Goal: Task Accomplishment & Management: Manage account settings

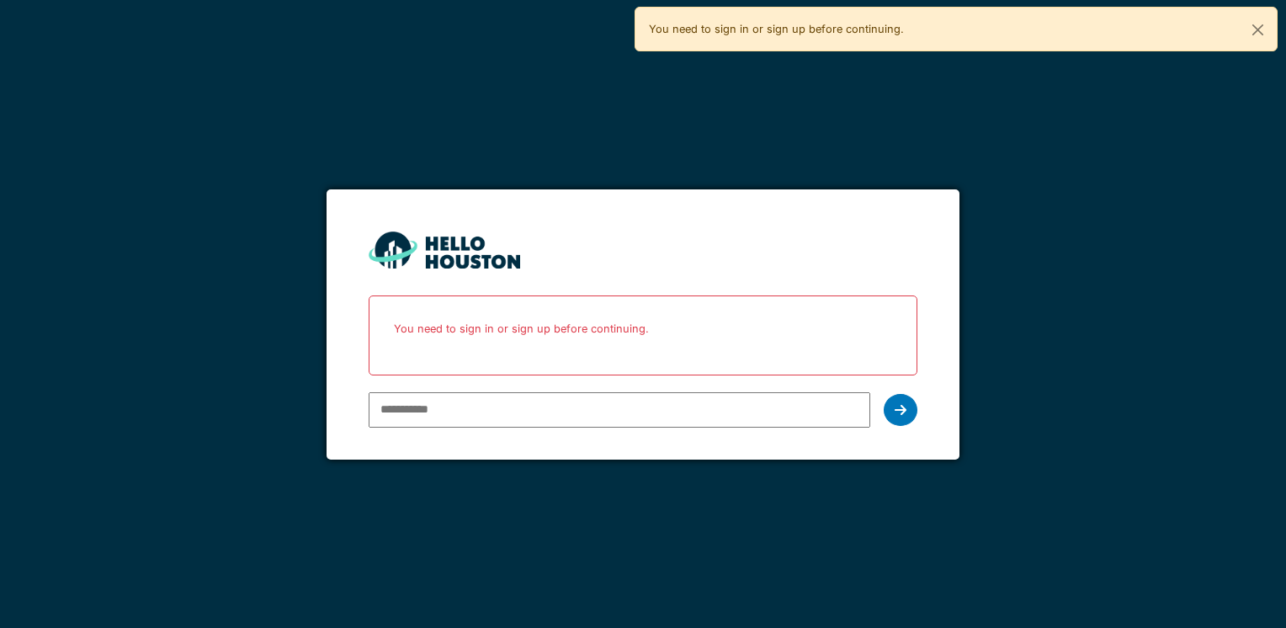
click at [414, 398] on input "email" at bounding box center [619, 409] width 501 height 35
type input "**********"
click at [893, 410] on div at bounding box center [901, 410] width 34 height 32
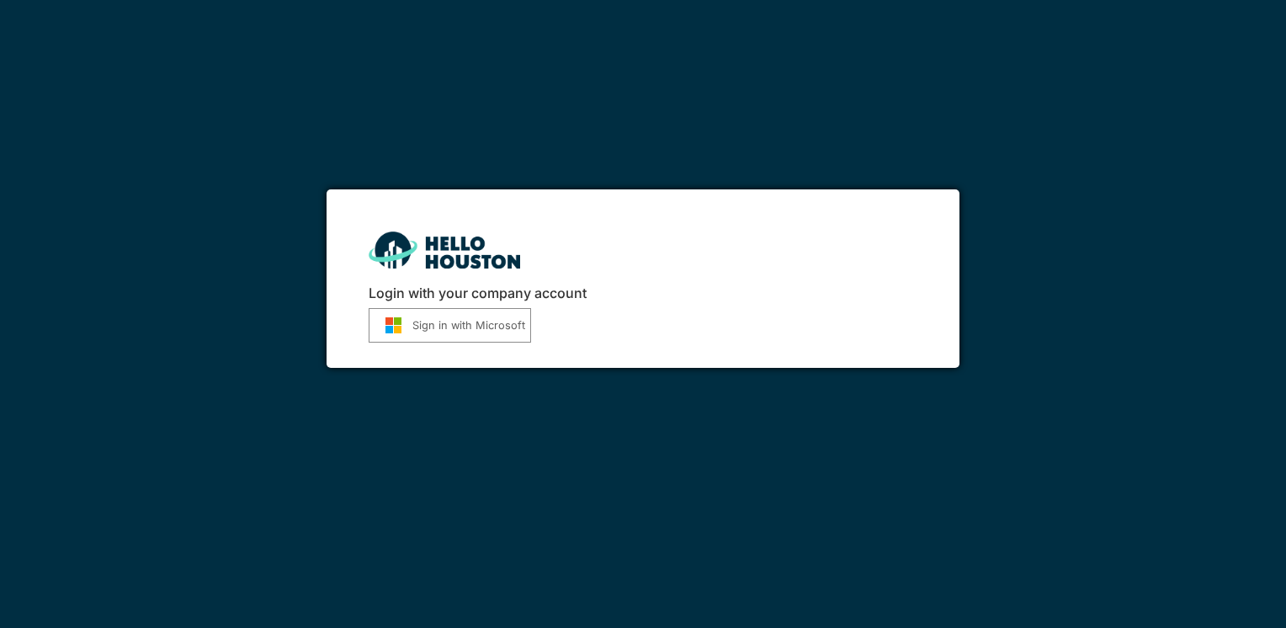
click at [445, 319] on button "Sign in with Microsoft" at bounding box center [450, 325] width 162 height 35
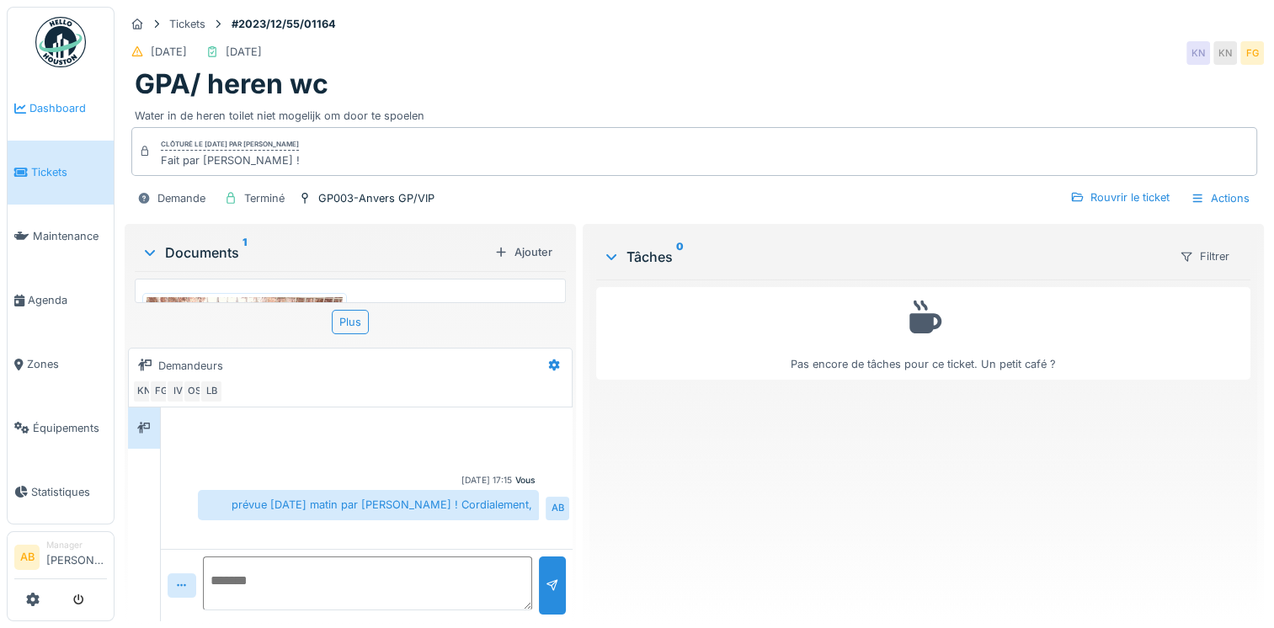
click at [40, 125] on link "Dashboard" at bounding box center [61, 109] width 106 height 64
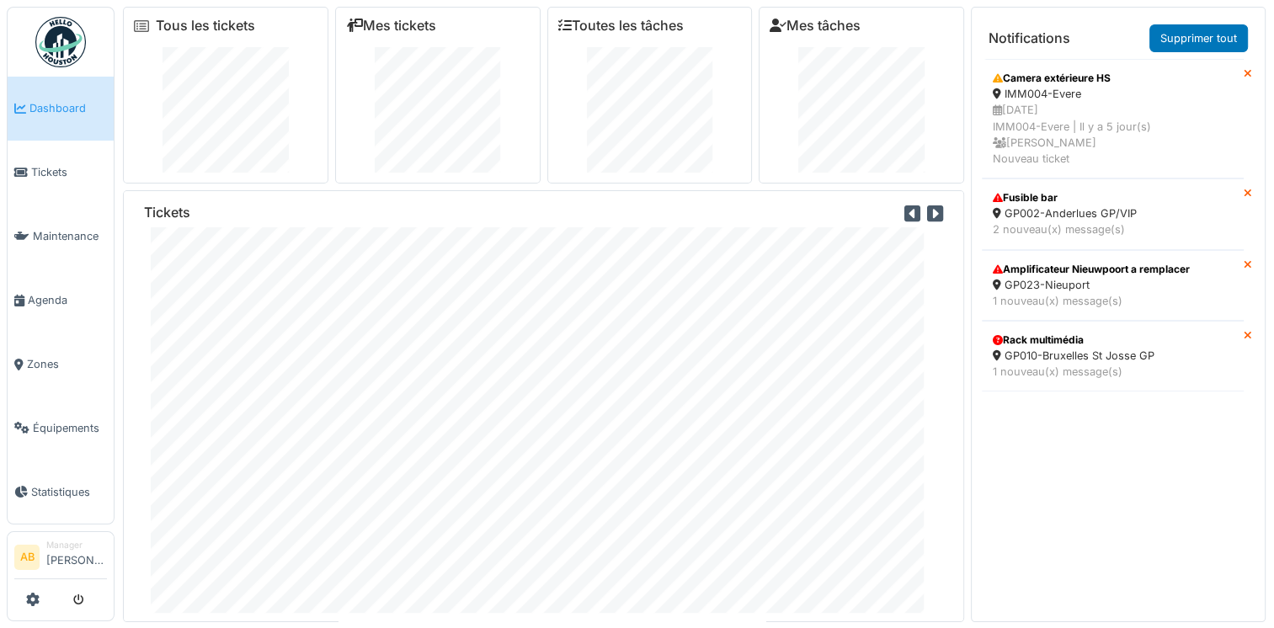
click at [674, 207] on div "Tickets" at bounding box center [543, 216] width 799 height 23
click at [28, 177] on li "Tickets" at bounding box center [60, 172] width 93 height 16
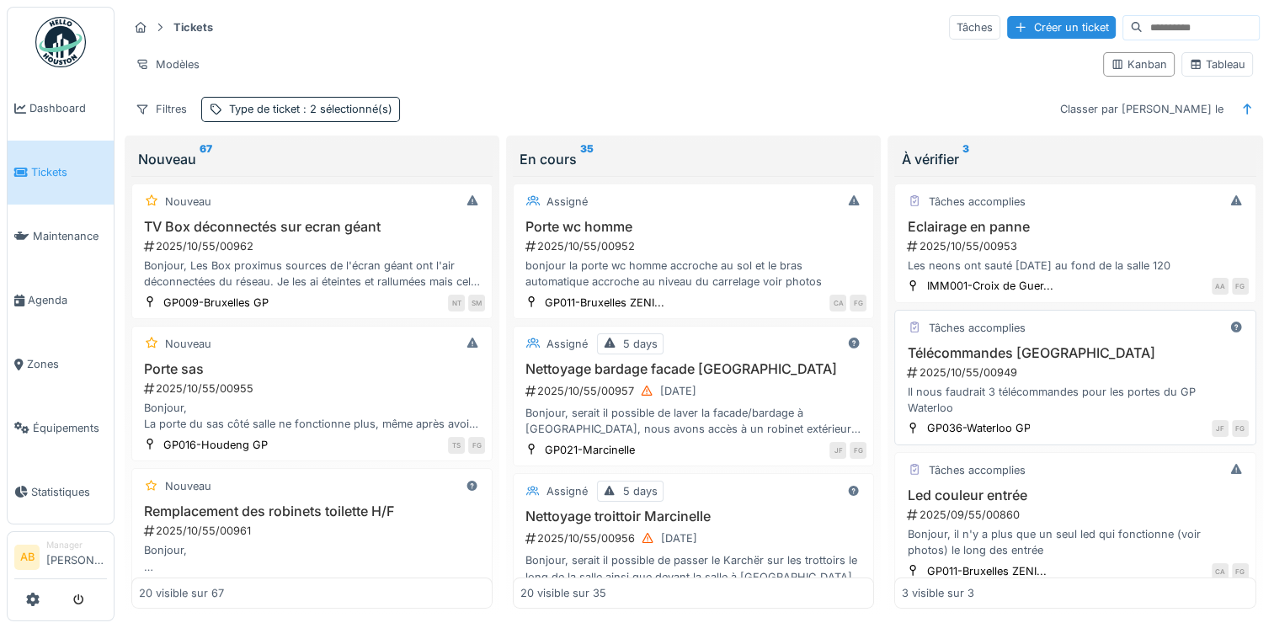
click at [1044, 370] on div "2025/10/55/00949" at bounding box center [1076, 373] width 343 height 16
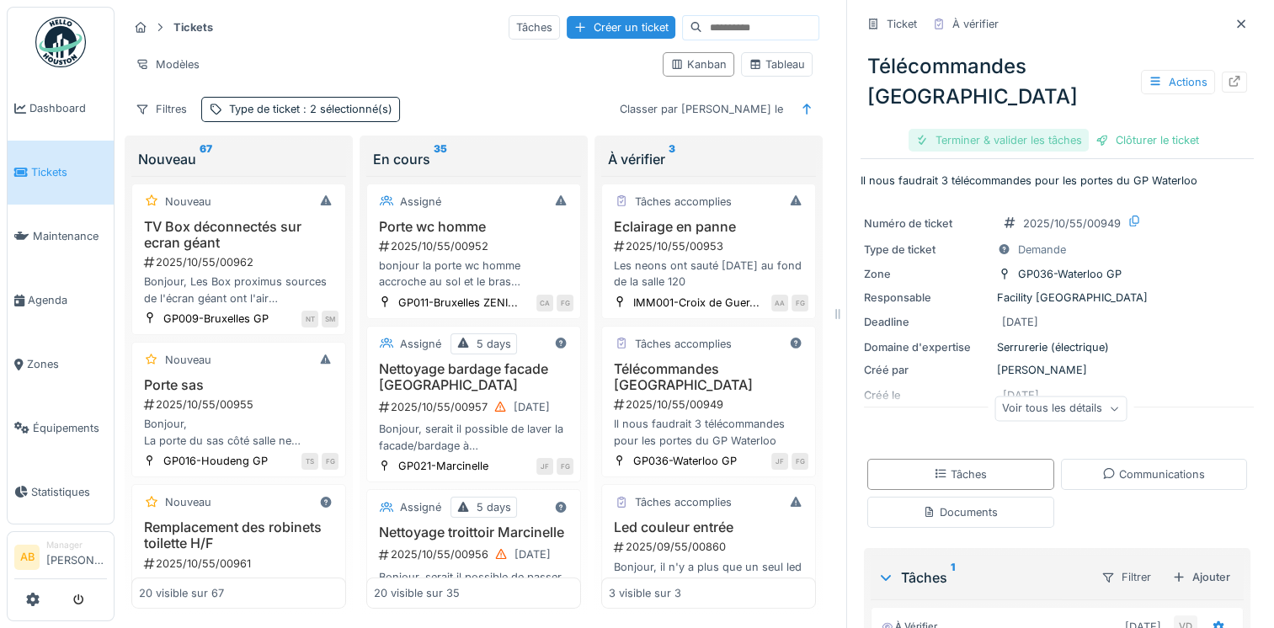
click at [983, 139] on div "Terminer & valider les tâches" at bounding box center [998, 140] width 180 height 23
click at [1037, 136] on div "Clôturer le ticket" at bounding box center [1057, 140] width 117 height 23
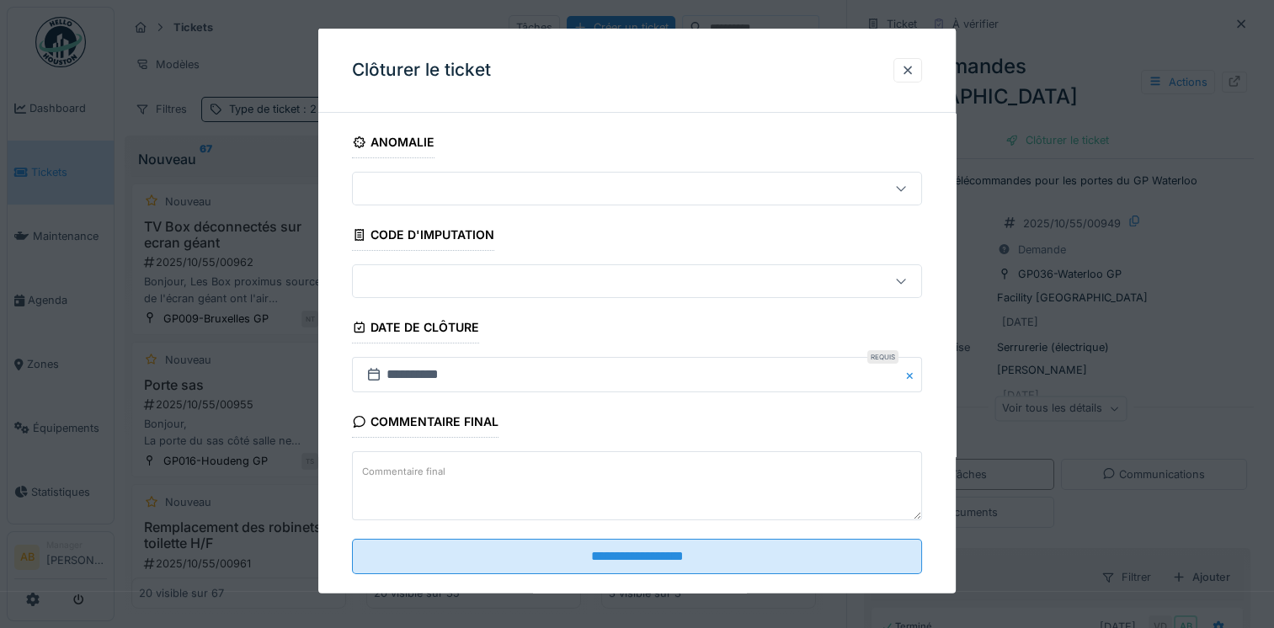
click at [610, 483] on textarea "Commentaire final" at bounding box center [637, 485] width 570 height 69
click at [505, 482] on textarea "Commentaire final" at bounding box center [637, 485] width 570 height 69
click at [465, 477] on textarea "Commentaire final" at bounding box center [637, 485] width 570 height 69
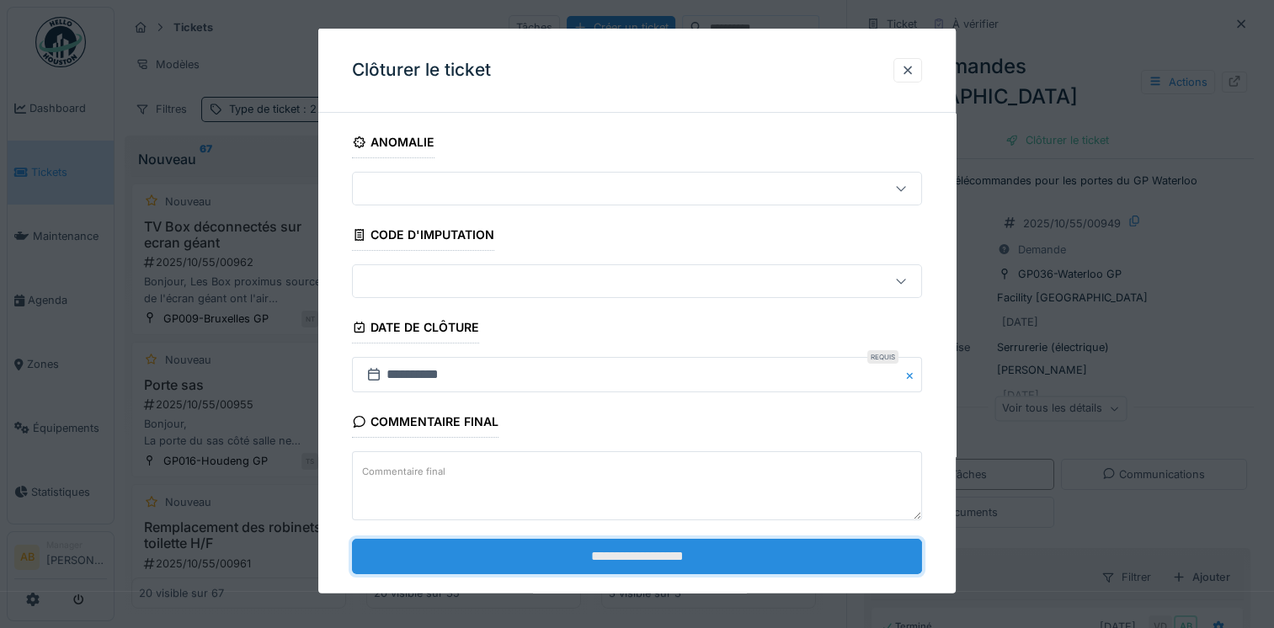
click at [474, 554] on input "**********" at bounding box center [637, 555] width 570 height 35
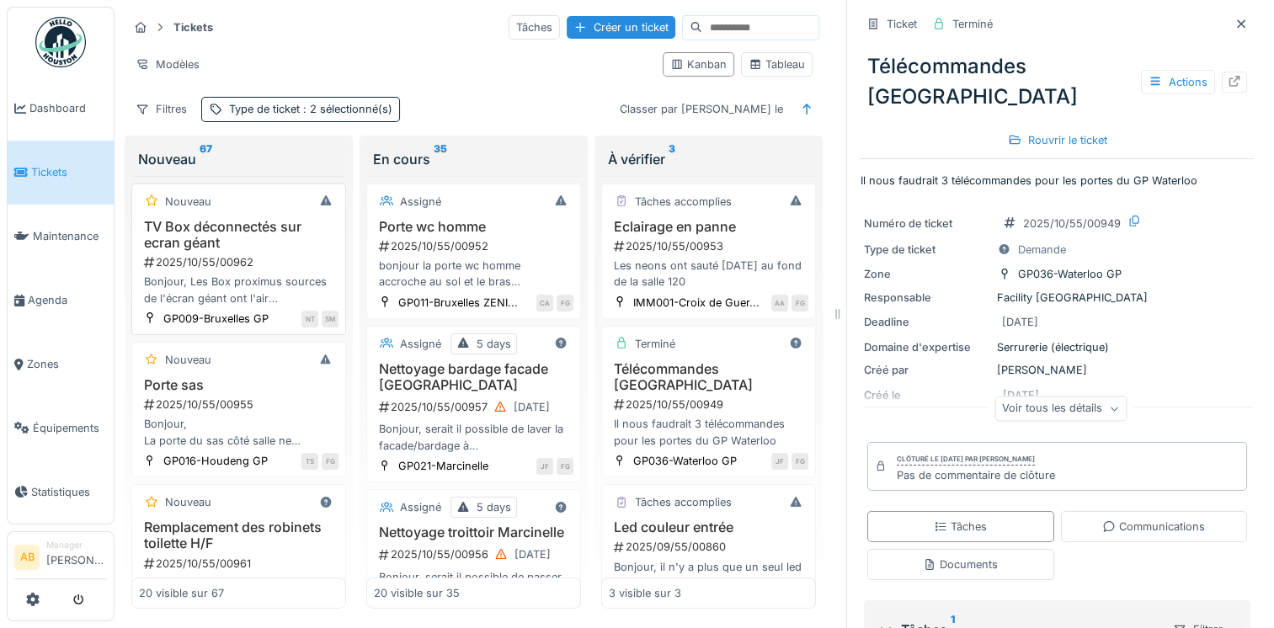
click at [273, 251] on div "TV Box déconnectés sur ecran géant 2025/10/55/00962 Bonjour, Les Box proximus s…" at bounding box center [239, 263] width 200 height 88
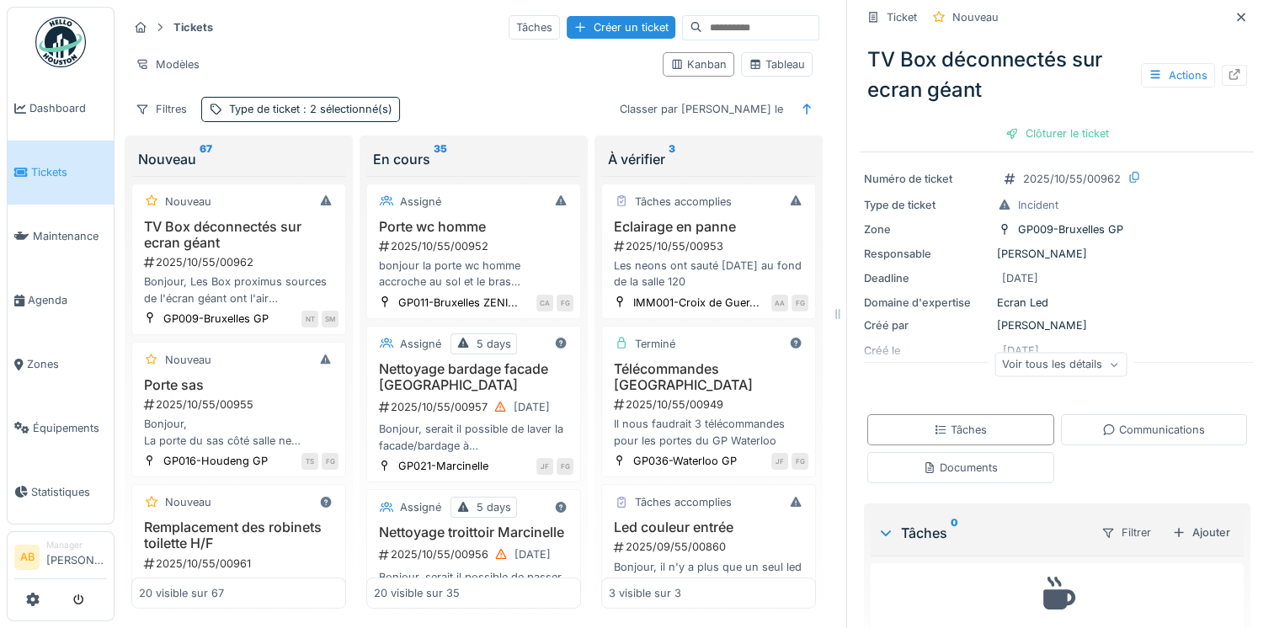
scroll to position [77, 0]
click at [993, 459] on div "Documents" at bounding box center [960, 466] width 187 height 31
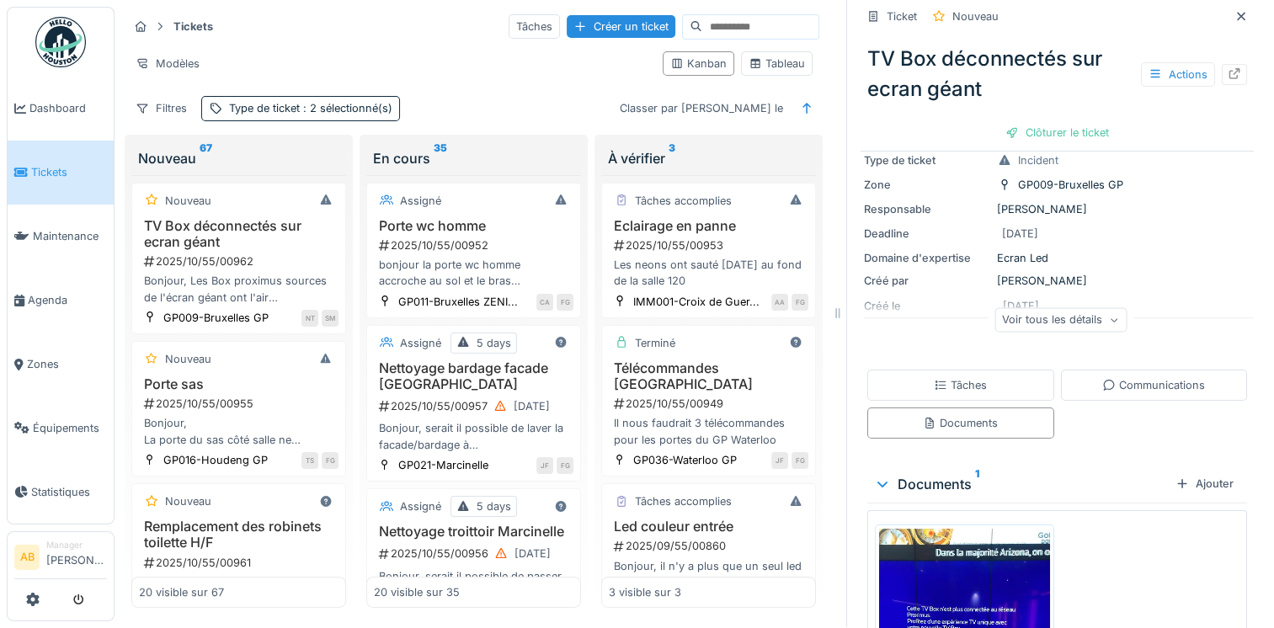
scroll to position [111, 0]
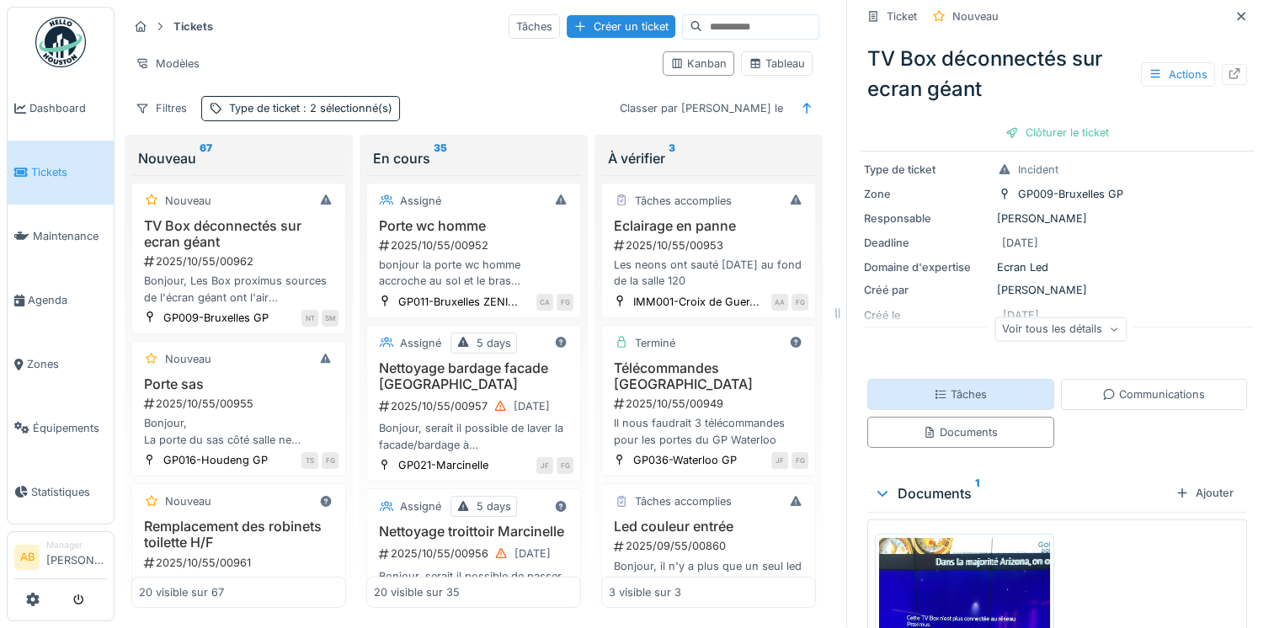
click at [950, 386] on div "Tâches" at bounding box center [960, 394] width 53 height 16
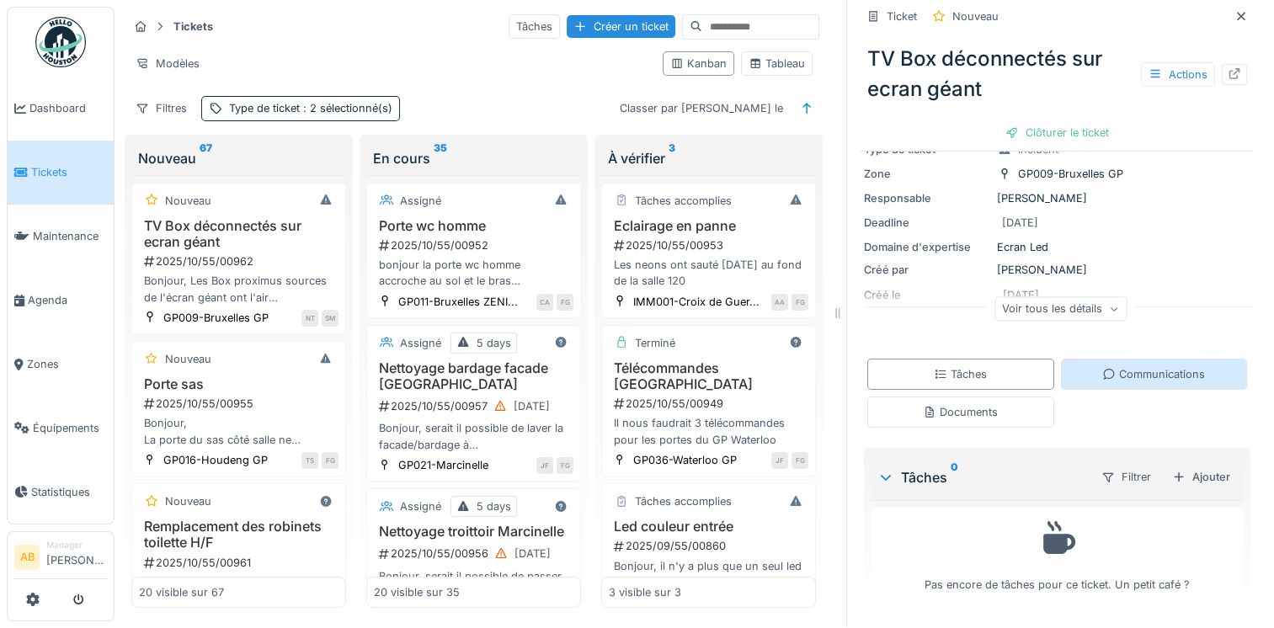
click at [1083, 377] on div "Communications" at bounding box center [1154, 374] width 187 height 31
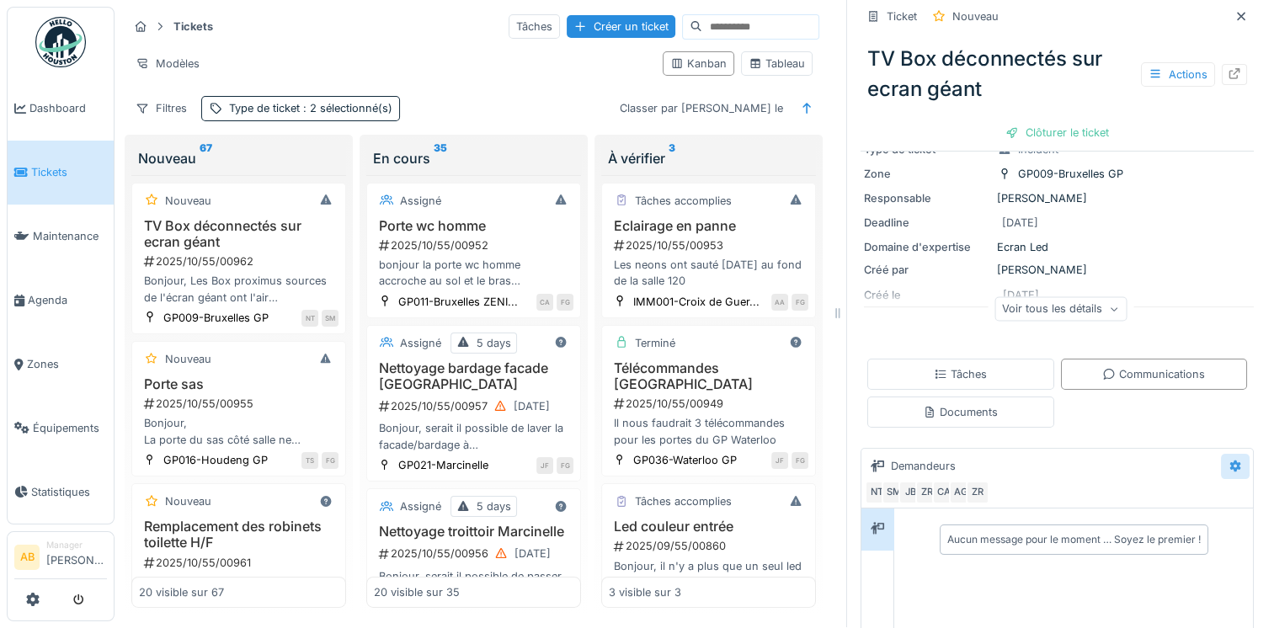
click at [1228, 460] on div at bounding box center [1234, 466] width 13 height 16
click at [1154, 499] on div "Modifier" at bounding box center [1128, 503] width 157 height 25
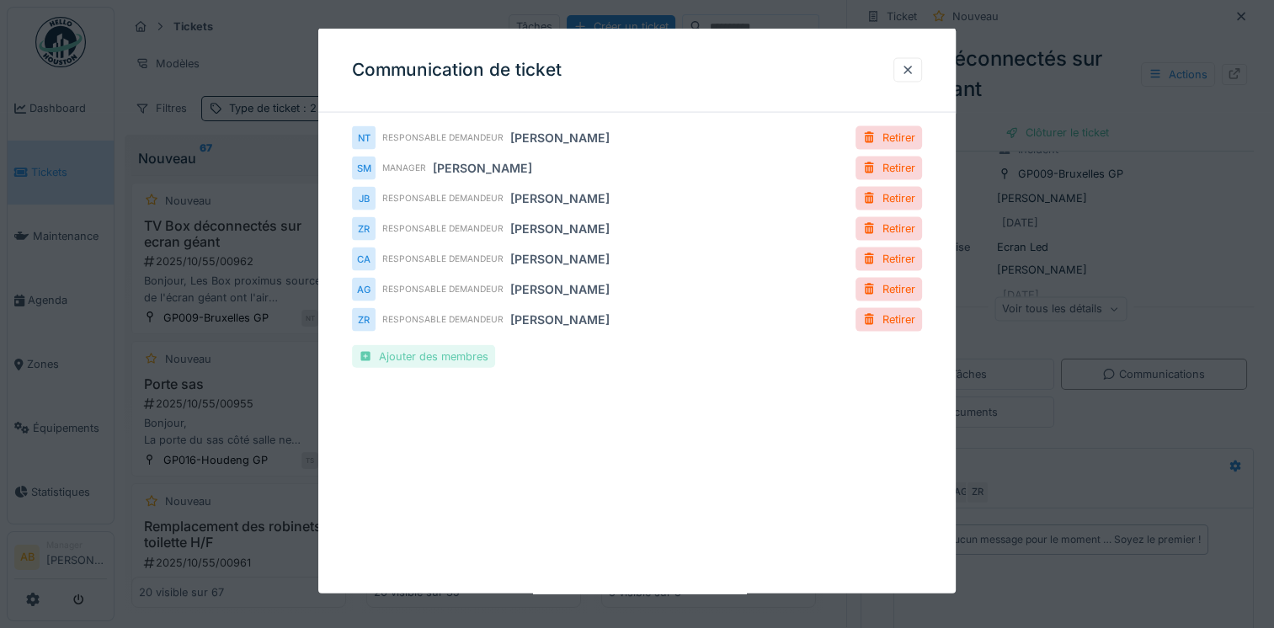
click at [455, 349] on div "Ajouter des membres" at bounding box center [423, 356] width 143 height 23
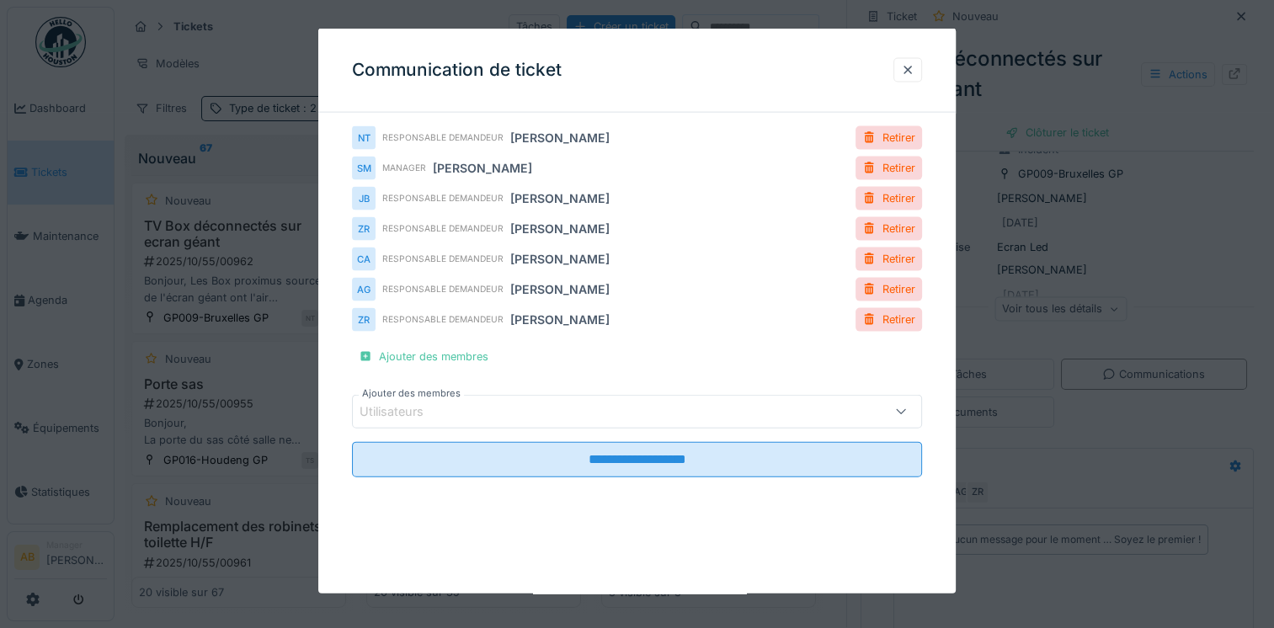
click at [455, 416] on div "Utilisateurs" at bounding box center [603, 411] width 486 height 19
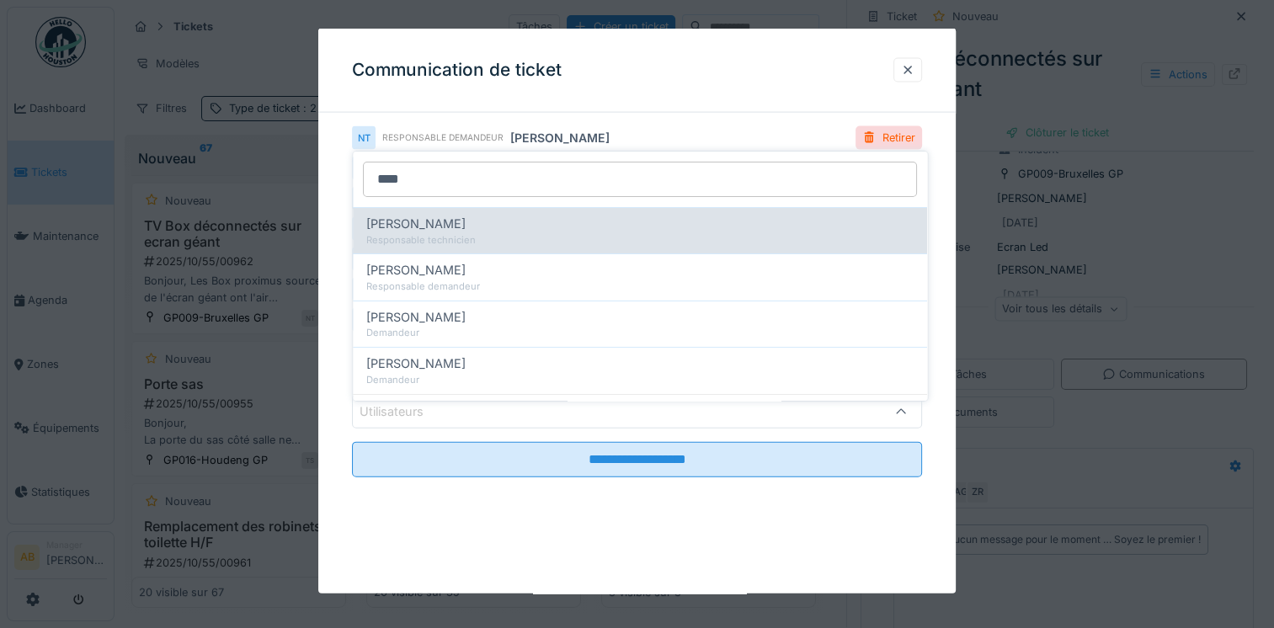
type input "****"
click at [465, 233] on div "Responsable technicien" at bounding box center [639, 240] width 547 height 14
type input "****"
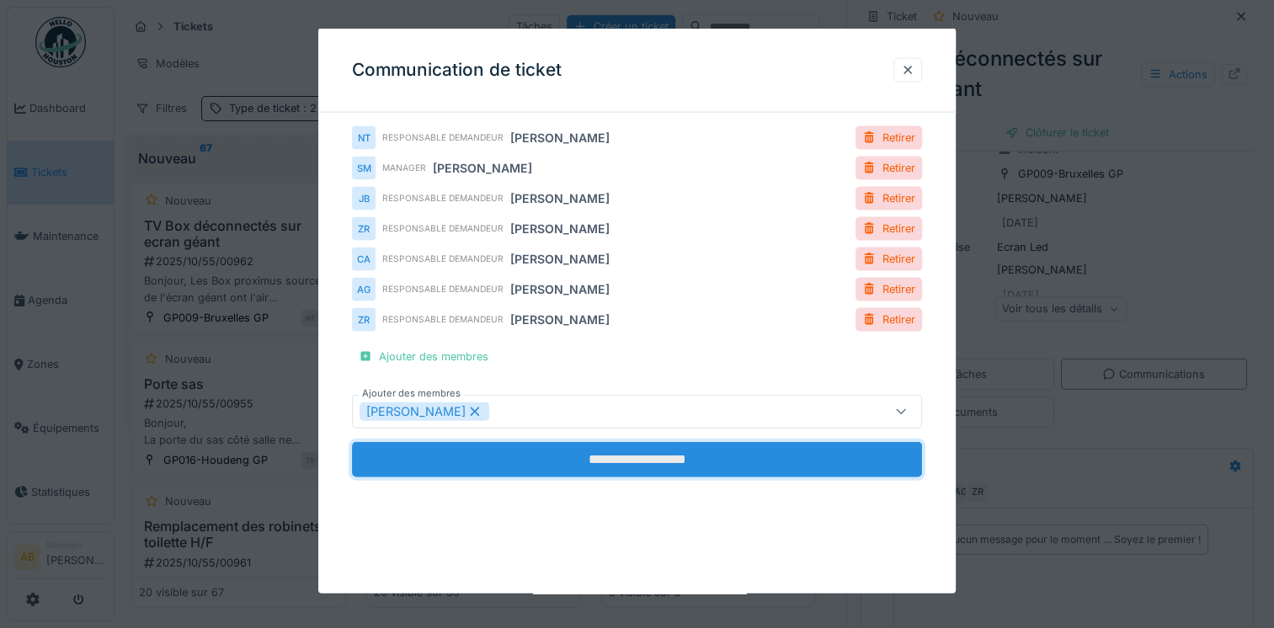
click at [535, 467] on input "**********" at bounding box center [637, 459] width 570 height 35
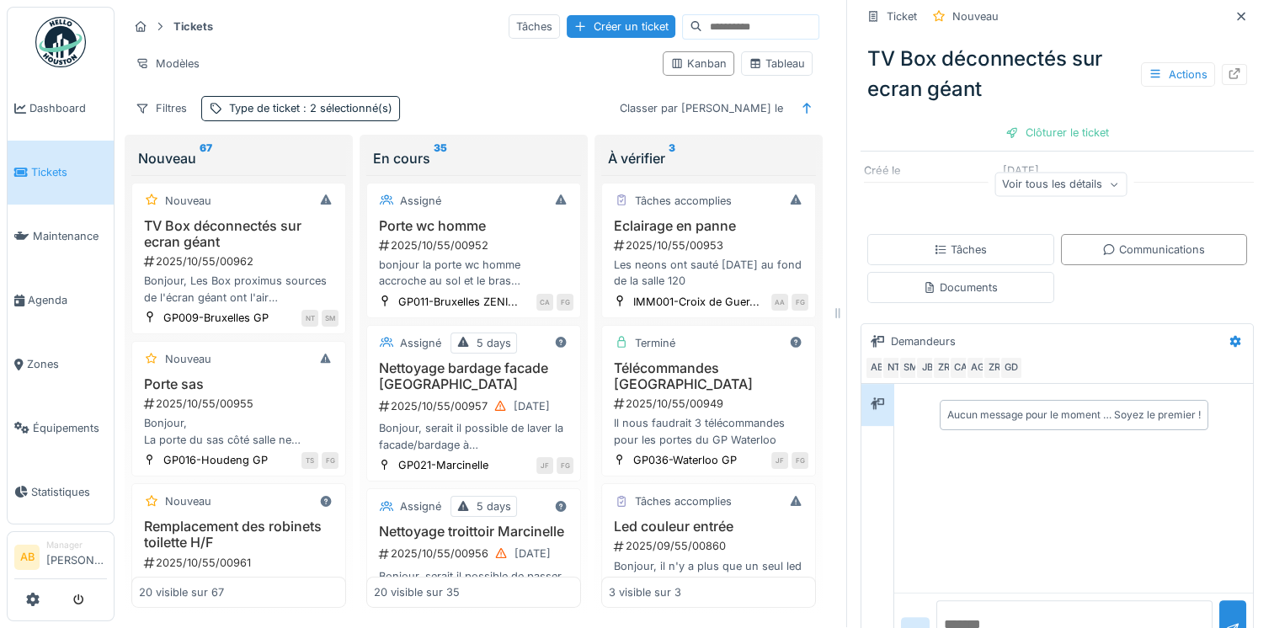
scroll to position [301, 0]
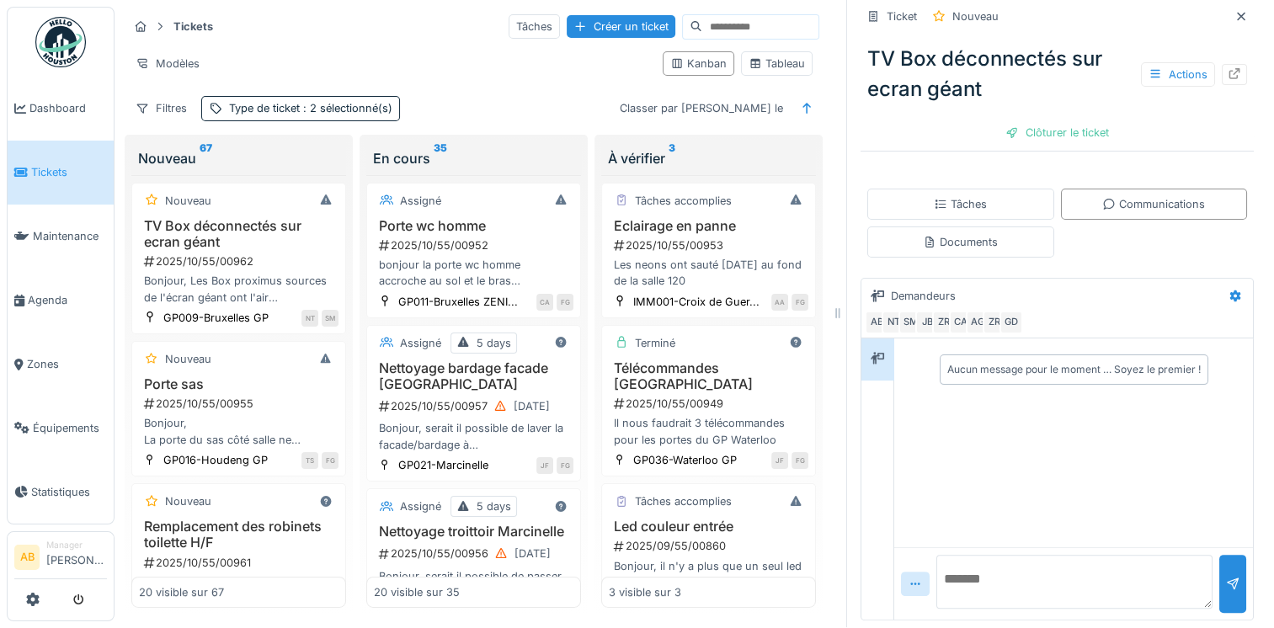
click at [1012, 560] on textarea at bounding box center [1074, 582] width 276 height 54
type textarea "**********"
click at [1226, 576] on div at bounding box center [1232, 584] width 13 height 16
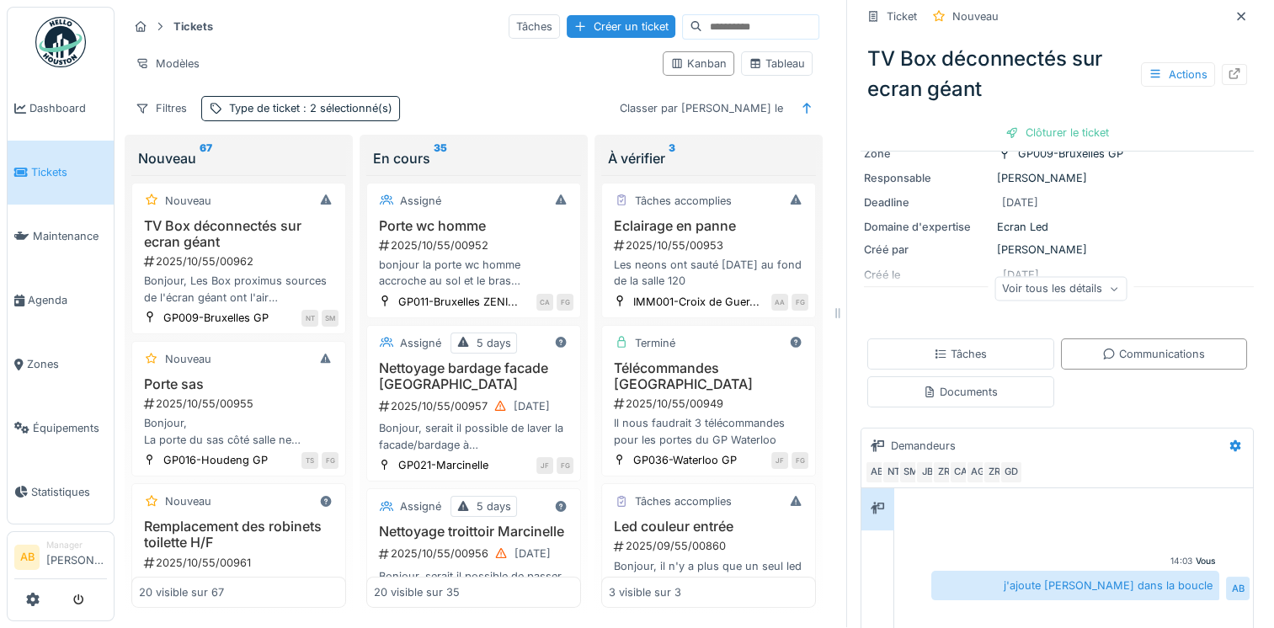
scroll to position [153, 0]
click at [465, 96] on div "Filtres Type de ticket : 2 sélectionné(s) Classer par Créé le" at bounding box center [473, 108] width 691 height 24
click at [677, 268] on div "Les neons ont sauté hier au fond de la salle 120" at bounding box center [709, 273] width 200 height 32
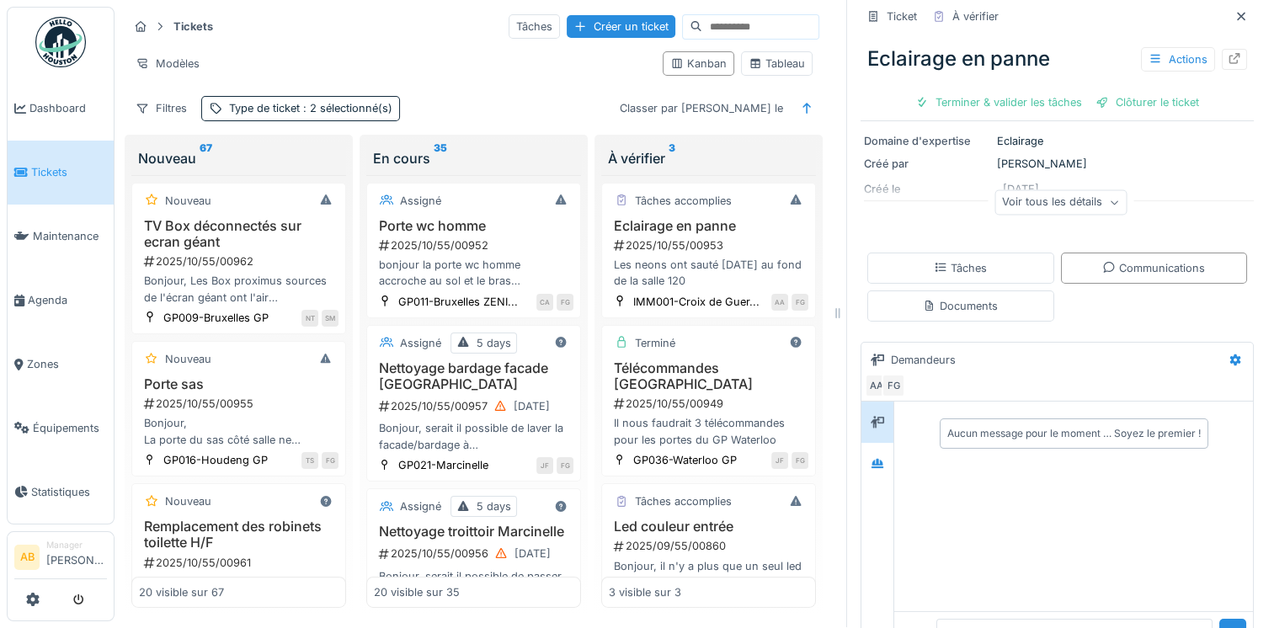
scroll to position [178, 0]
click at [871, 455] on icon at bounding box center [877, 460] width 13 height 11
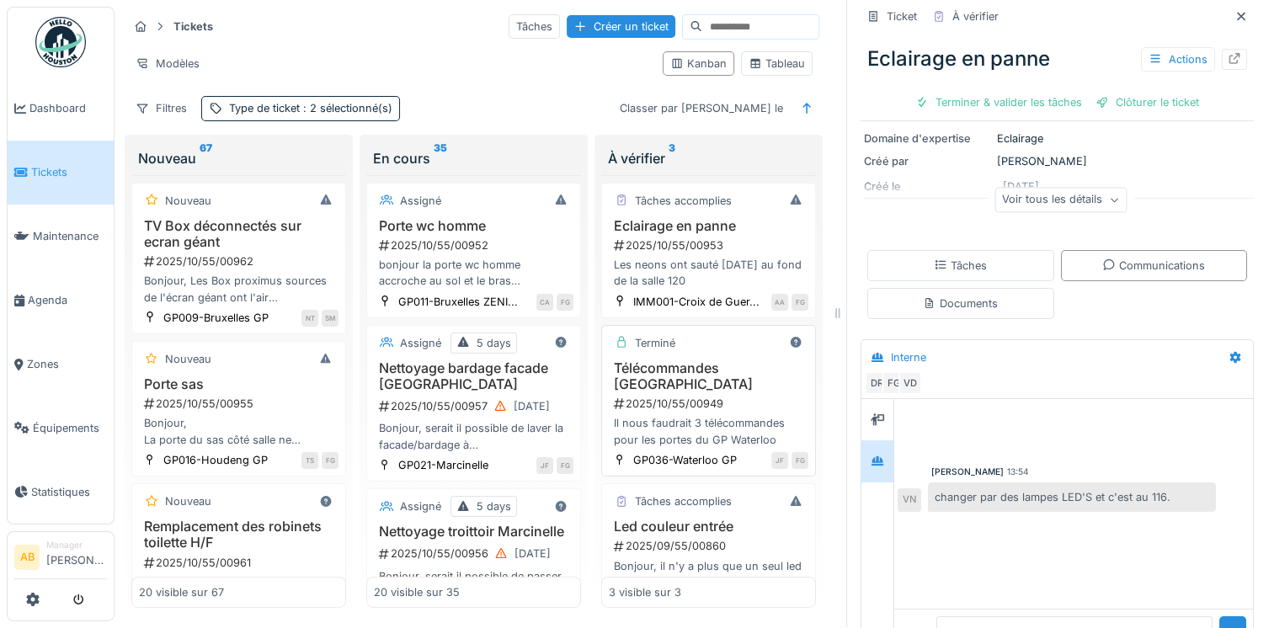
click at [731, 391] on h3 "Télécommandes porte Waterloo" at bounding box center [709, 376] width 200 height 32
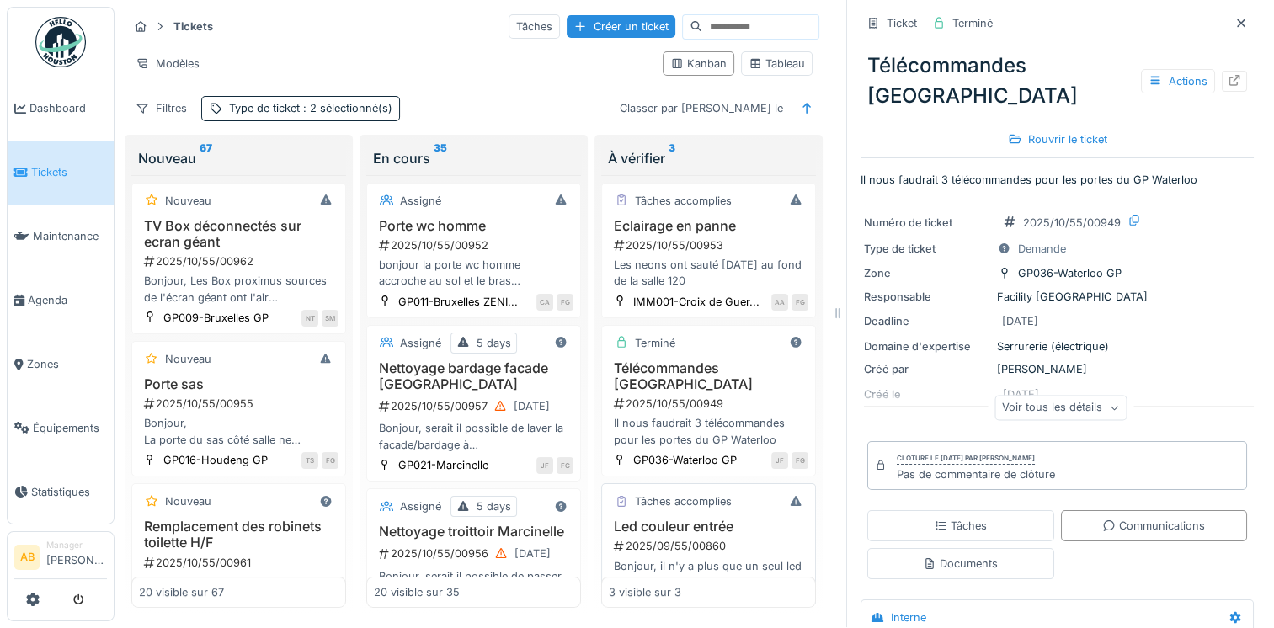
click at [687, 525] on div "Tâches accomplies Led couleur entrée 2025/09/55/00860 Bonjour, il n'y a plus qu…" at bounding box center [708, 551] width 215 height 136
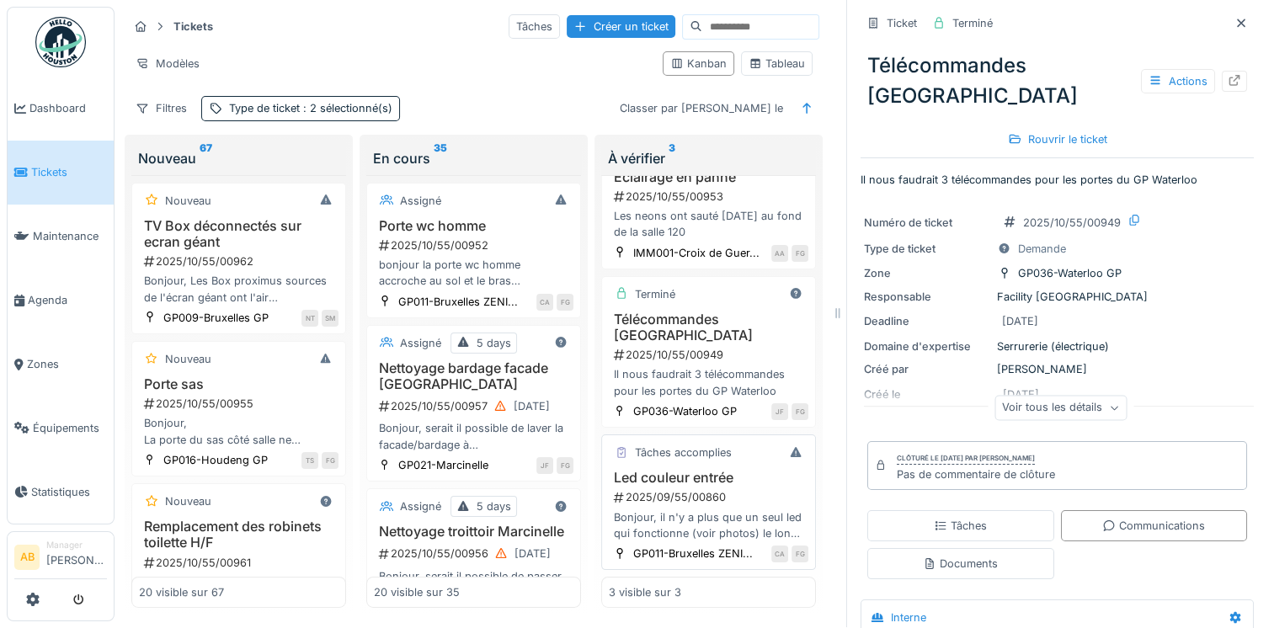
click at [700, 489] on div "2025/09/55/00860" at bounding box center [710, 497] width 196 height 16
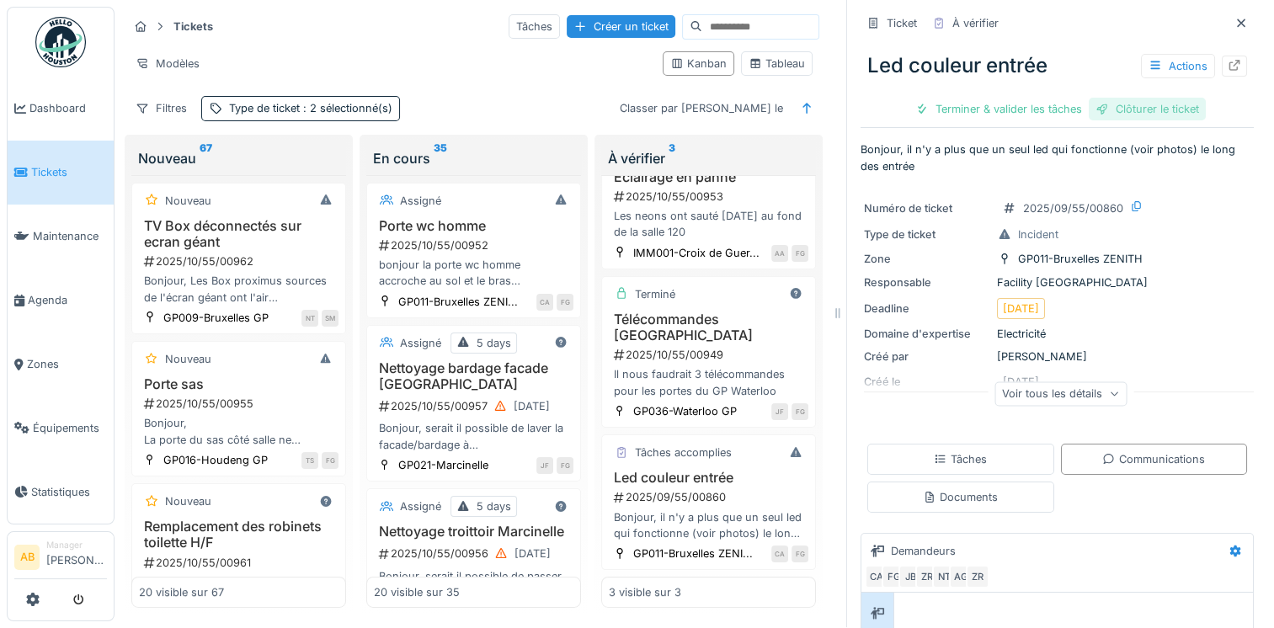
click at [1118, 98] on div "Clôturer le ticket" at bounding box center [1147, 109] width 117 height 23
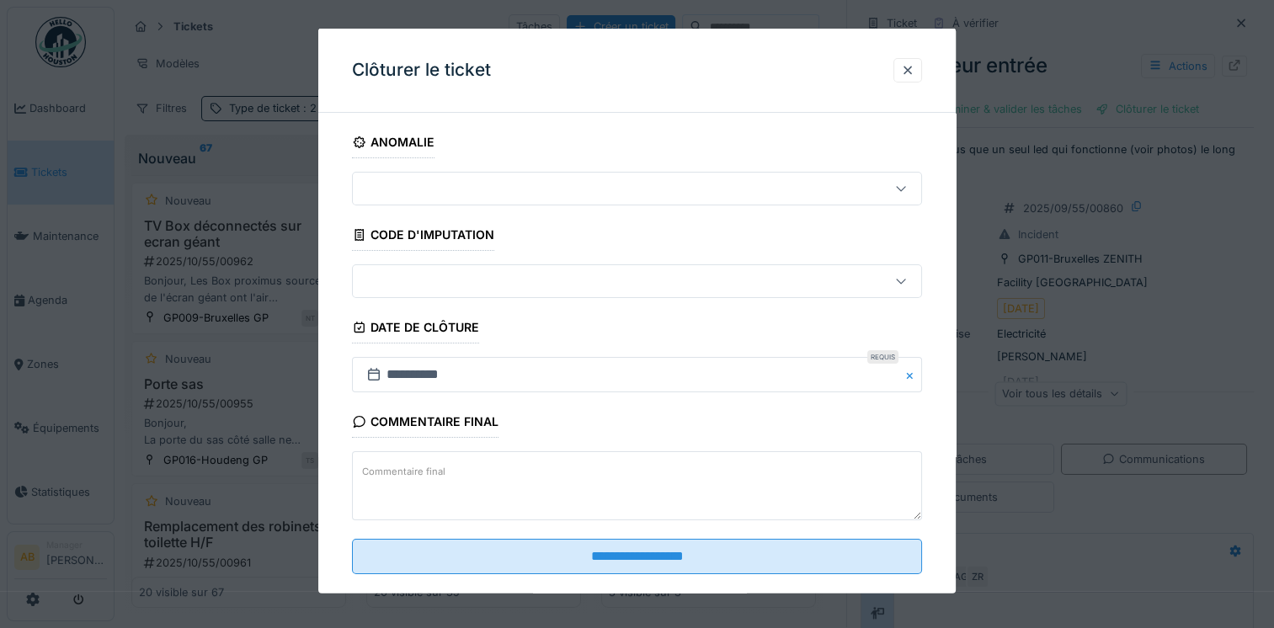
click at [512, 478] on textarea "Commentaire final" at bounding box center [637, 485] width 570 height 69
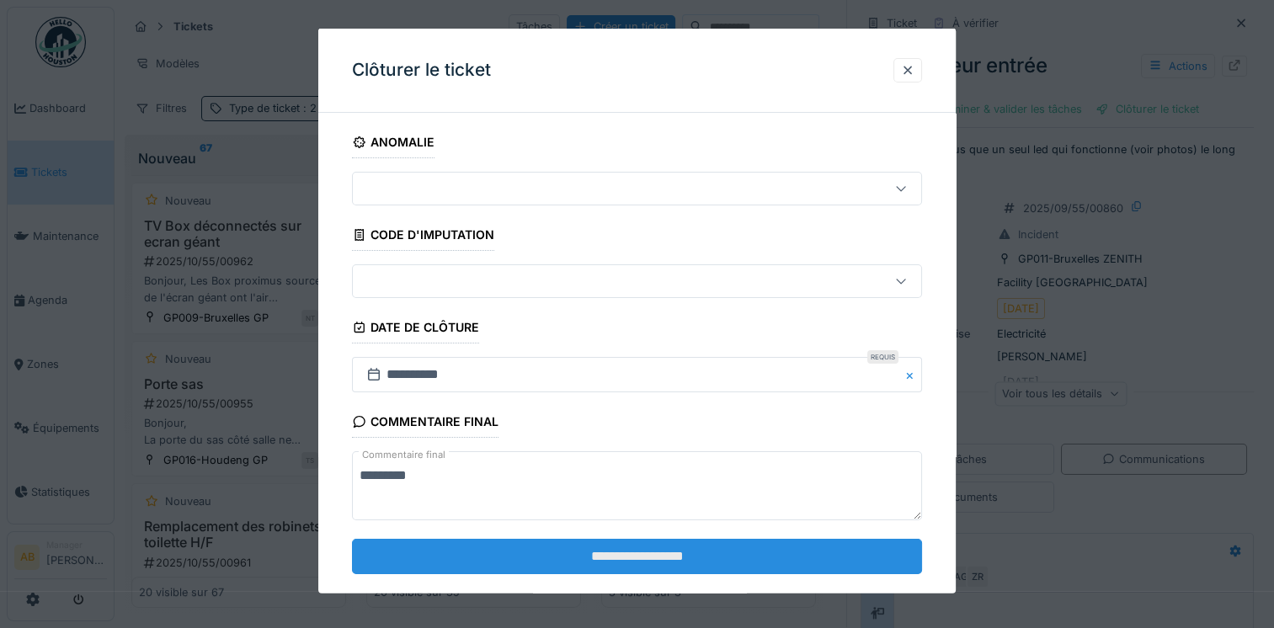
type textarea "*********"
click at [506, 552] on input "**********" at bounding box center [637, 555] width 570 height 35
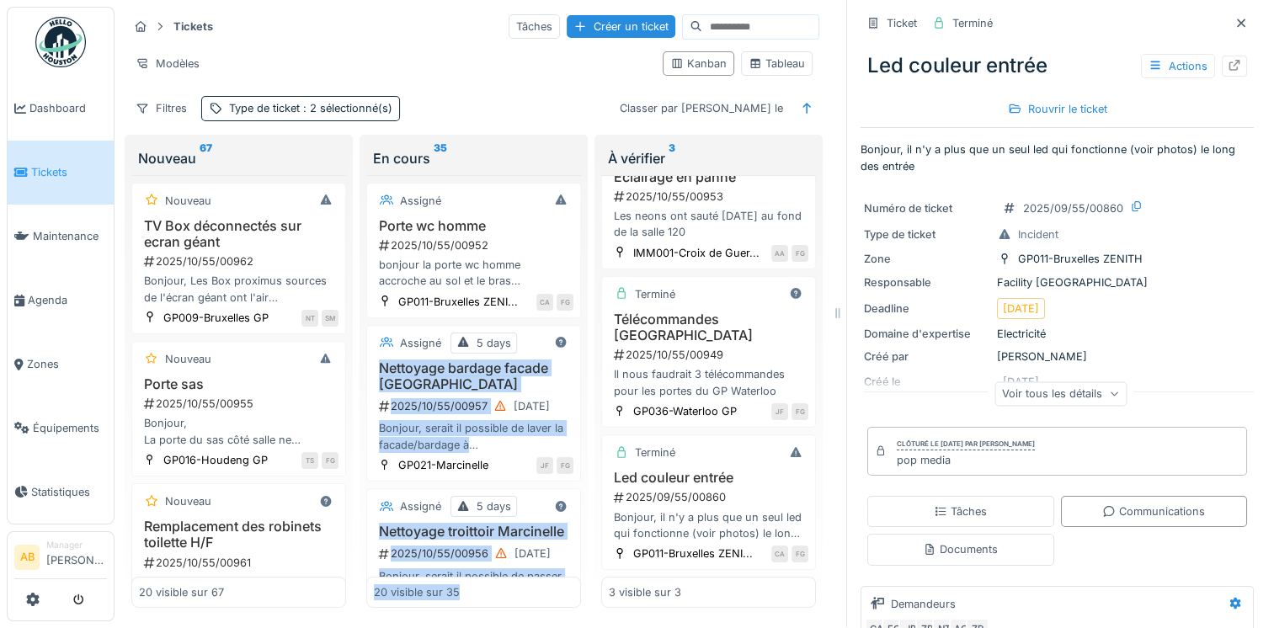
drag, startPoint x: 506, startPoint y: 552, endPoint x: 348, endPoint y: 325, distance: 277.0
click at [348, 325] on div "Tickets Tâches Créer un ticket Modèles Kanban Tableau Filtres Type de ticket : …" at bounding box center [474, 313] width 706 height 615
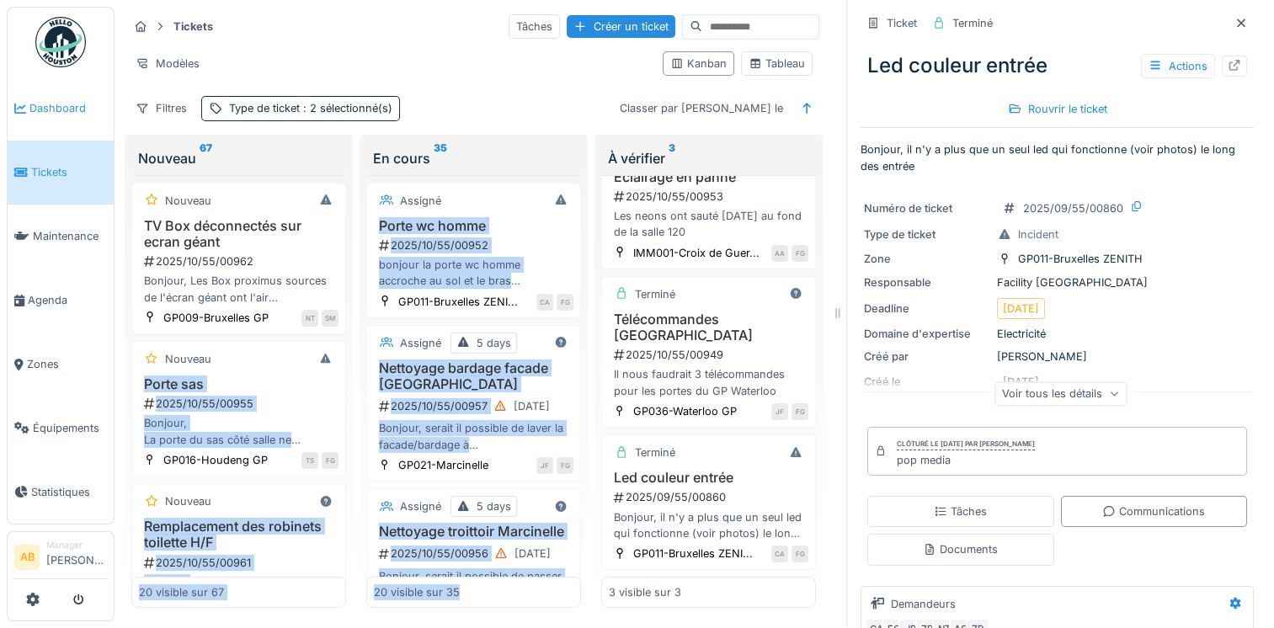
click at [50, 119] on link "Dashboard" at bounding box center [61, 109] width 106 height 64
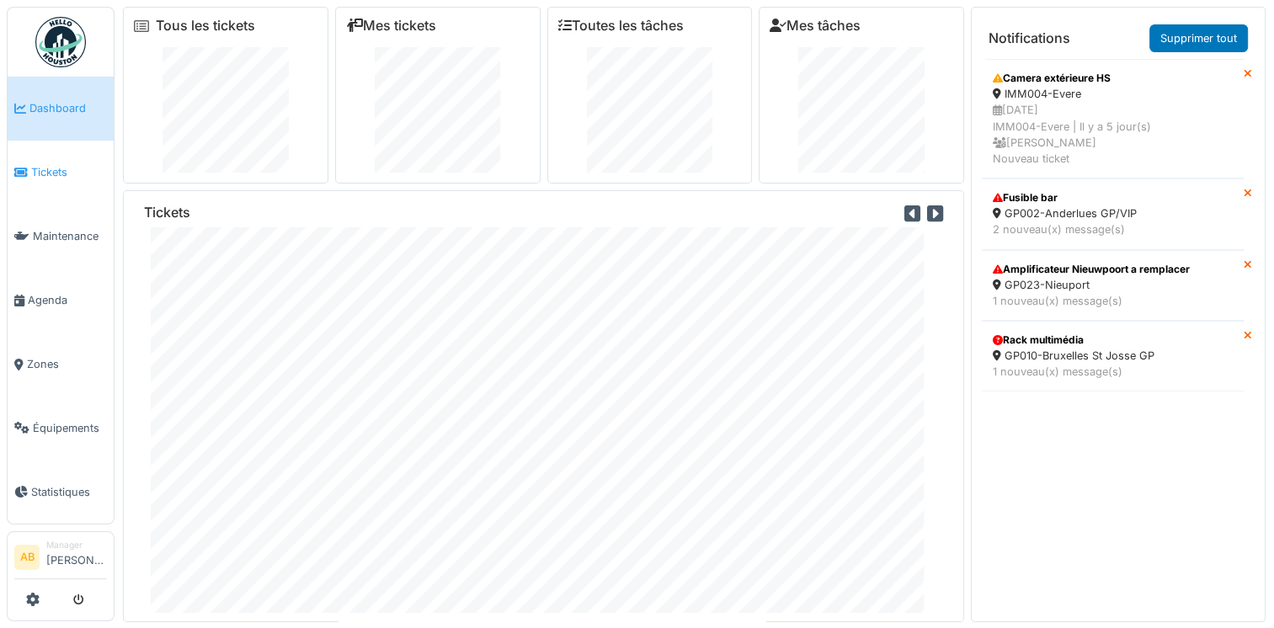
click at [54, 164] on span "Tickets" at bounding box center [69, 172] width 76 height 16
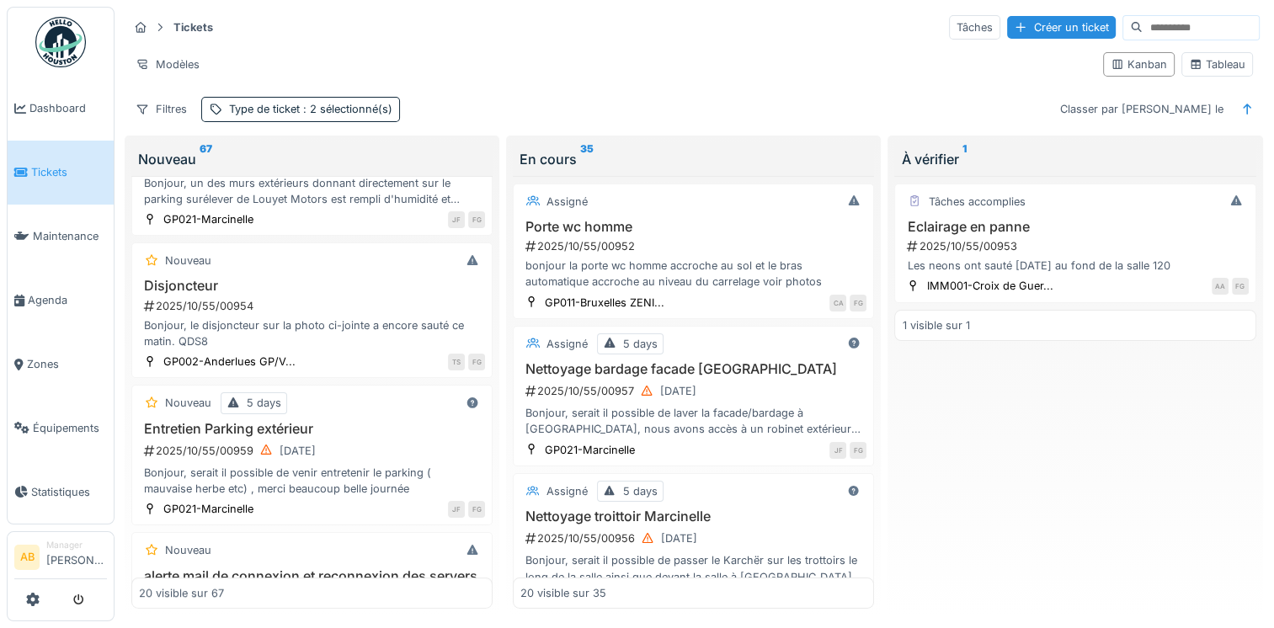
scroll to position [674, 0]
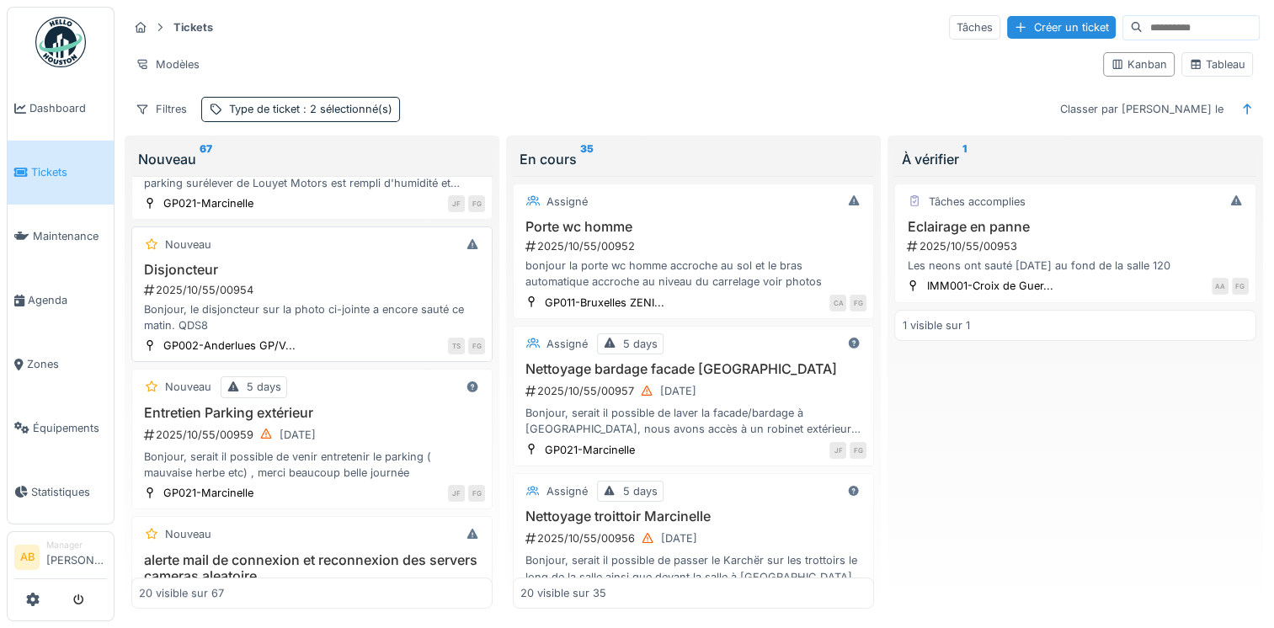
click at [331, 301] on div "Bonjour, le disjoncteur sur la photo ci-jointe a encore sauté ce matin. QDS8" at bounding box center [312, 317] width 346 height 32
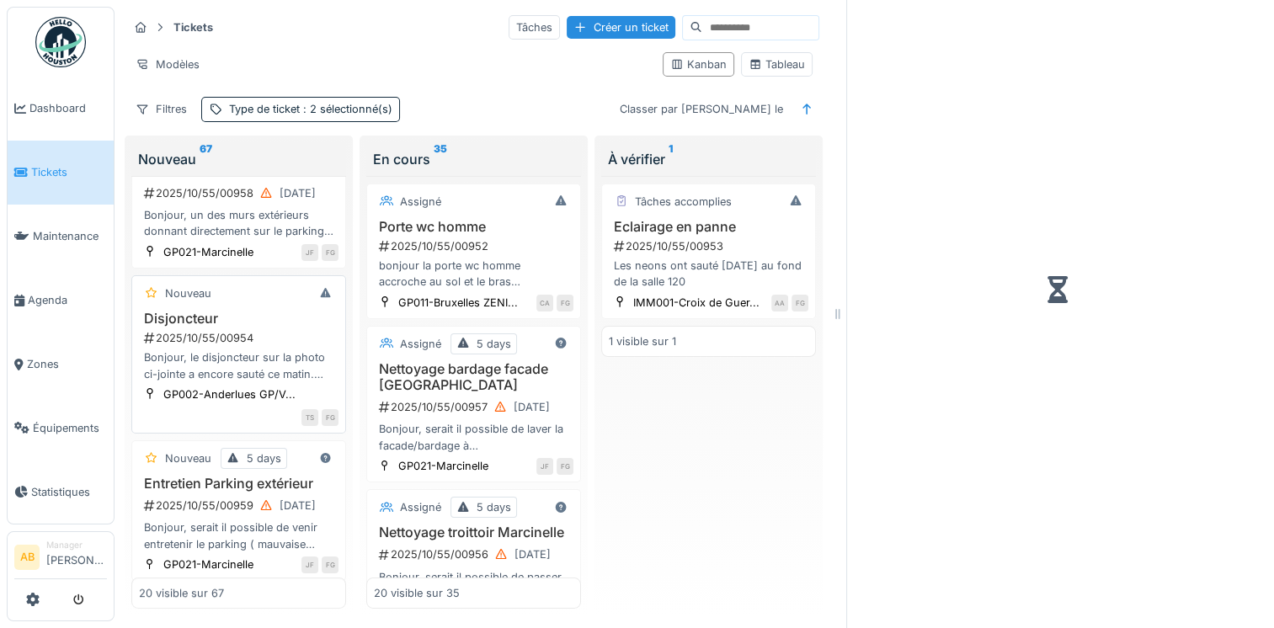
scroll to position [738, 0]
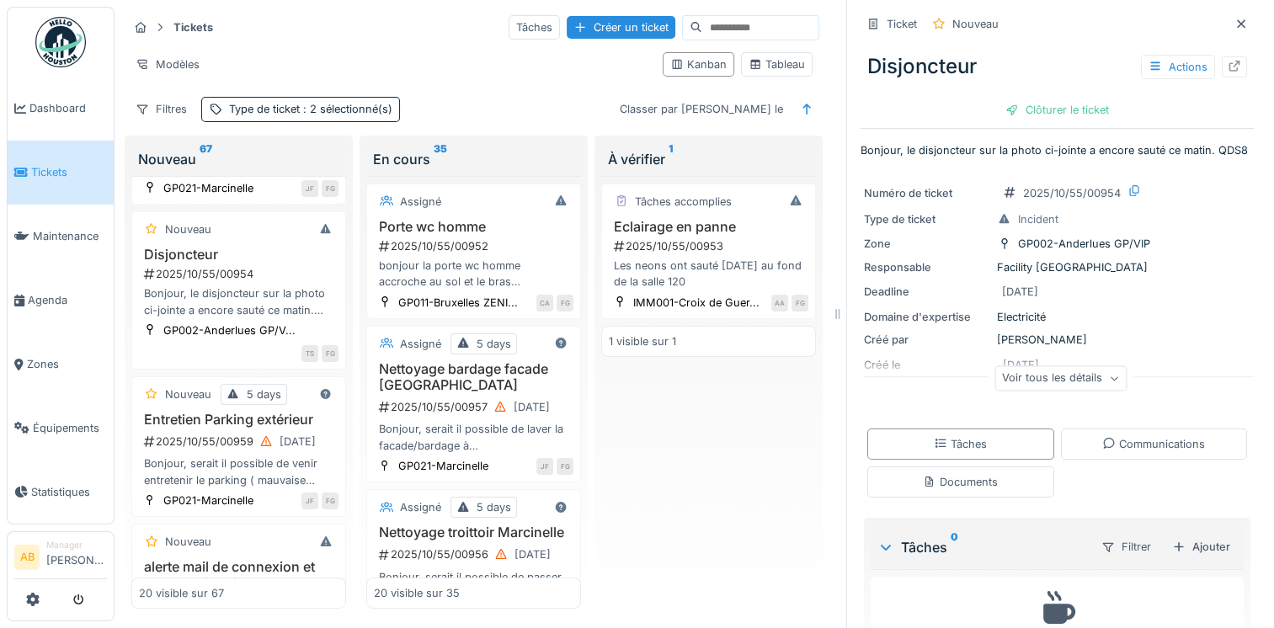
click at [1083, 389] on div "Voir tous les détails" at bounding box center [1060, 378] width 132 height 24
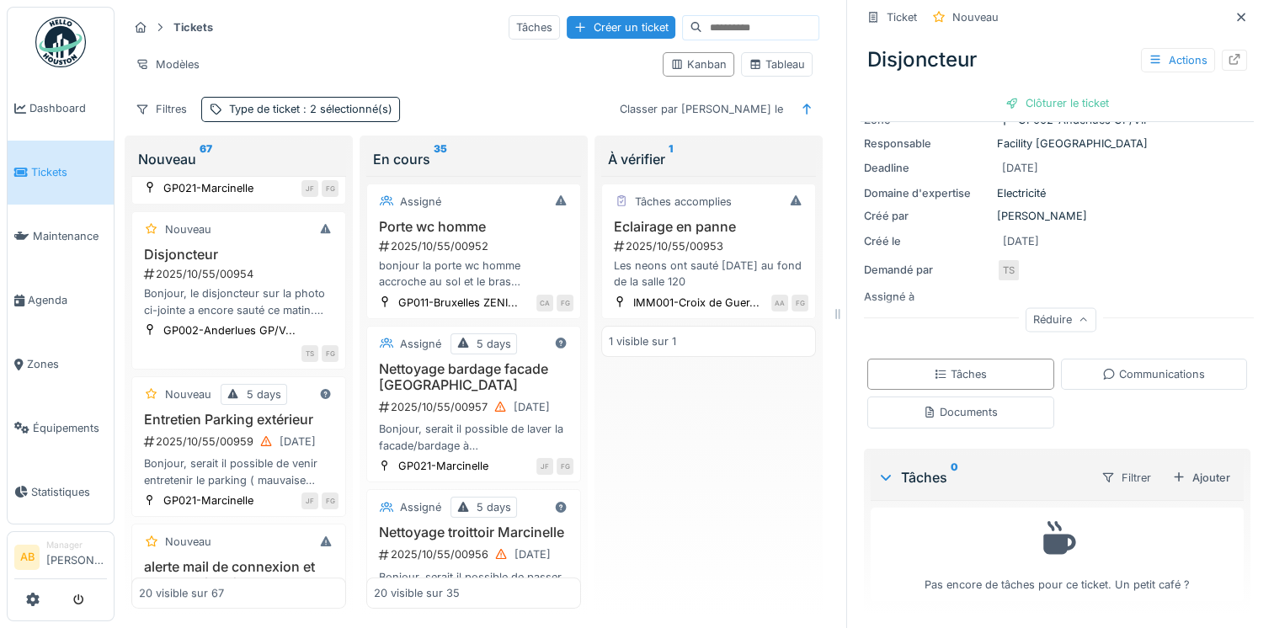
scroll to position [136, 0]
click at [1124, 378] on div "Communications" at bounding box center [1153, 374] width 103 height 16
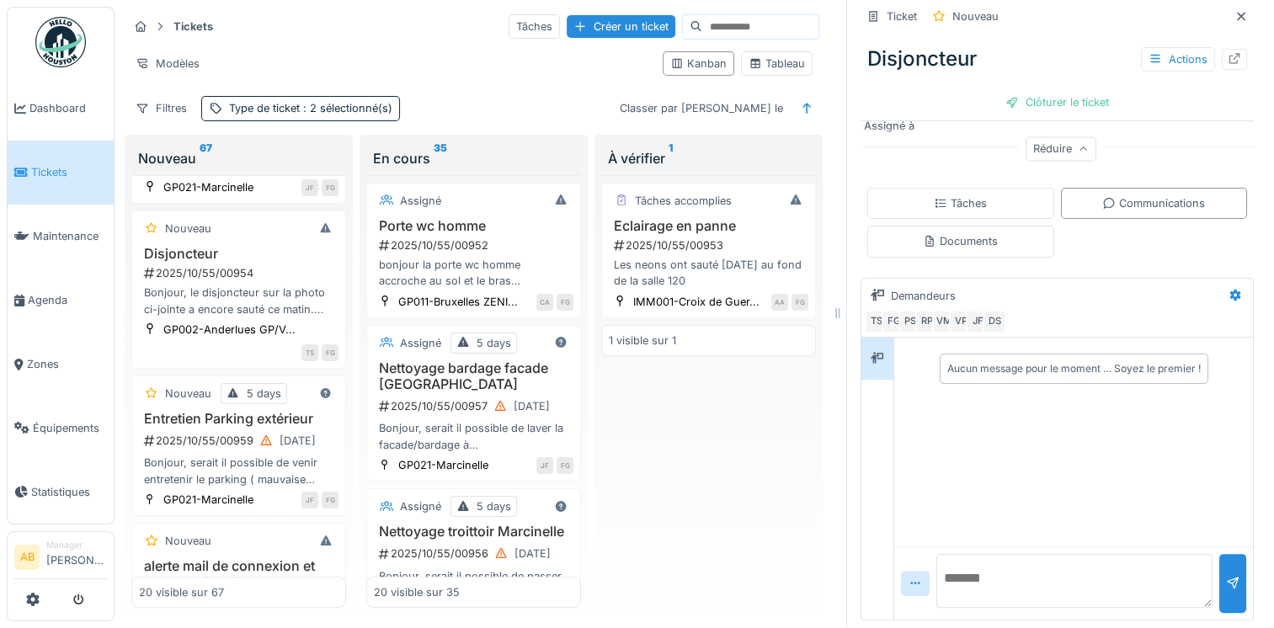
scroll to position [306, 0]
click at [1028, 564] on textarea at bounding box center [1074, 581] width 276 height 54
click at [943, 562] on textarea at bounding box center [1074, 581] width 276 height 54
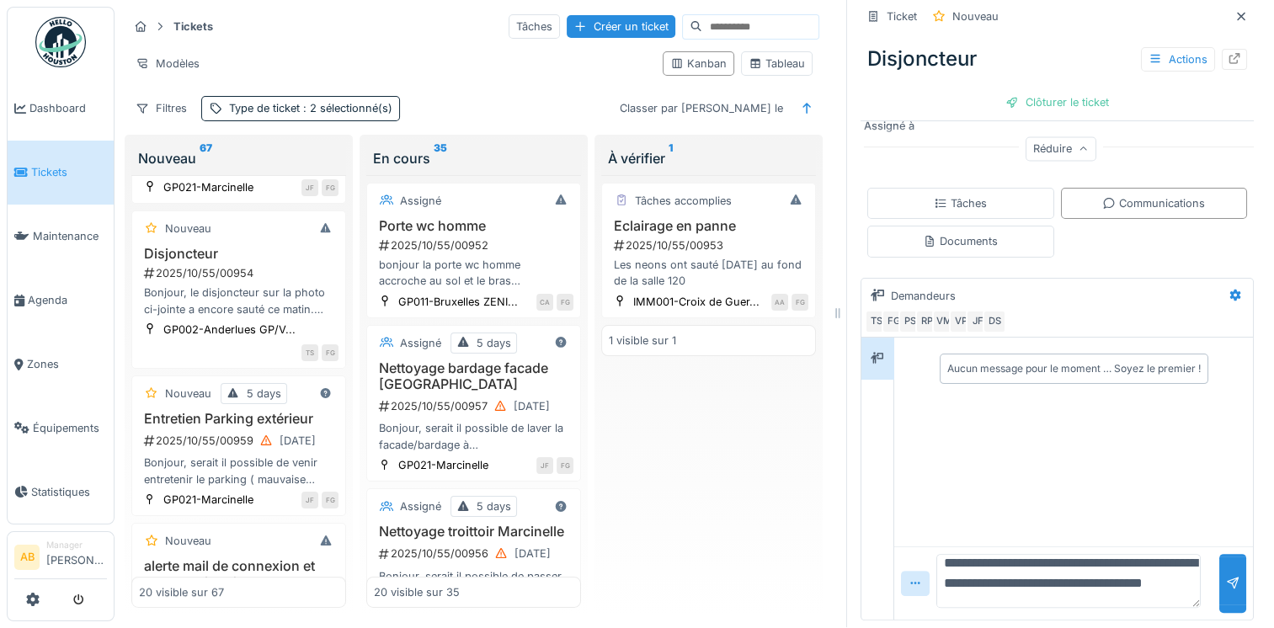
click at [1055, 564] on textarea "**********" at bounding box center [1068, 581] width 264 height 54
click at [1047, 562] on textarea "**********" at bounding box center [1068, 581] width 264 height 54
click at [943, 589] on textarea "**********" at bounding box center [1068, 581] width 264 height 54
drag, startPoint x: 943, startPoint y: 589, endPoint x: 932, endPoint y: 429, distance: 160.3
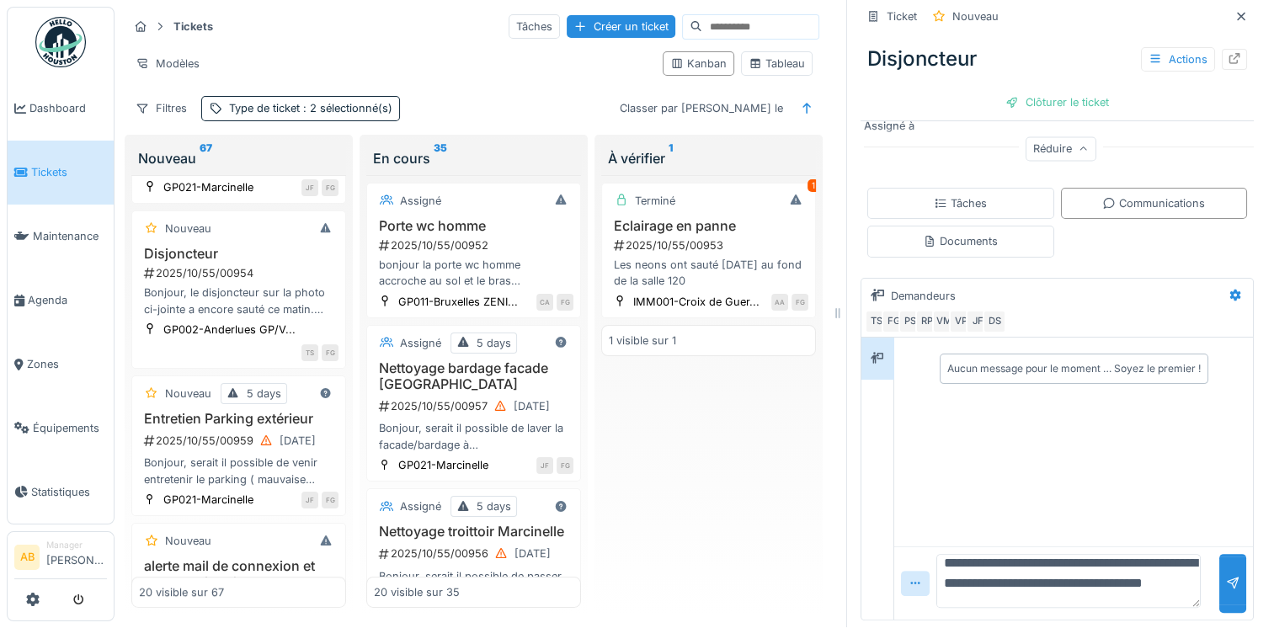
click at [932, 429] on div "Aucun message pour le moment … Soyez le premier !" at bounding box center [1073, 443] width 359 height 210
click at [943, 592] on textarea "**********" at bounding box center [1068, 581] width 264 height 54
drag, startPoint x: 943, startPoint y: 592, endPoint x: 893, endPoint y: 470, distance: 131.8
click at [894, 470] on div "Aucun message pour le moment … Soyez le premier !" at bounding box center [1073, 443] width 359 height 210
click at [1063, 590] on textarea "**********" at bounding box center [1068, 581] width 264 height 54
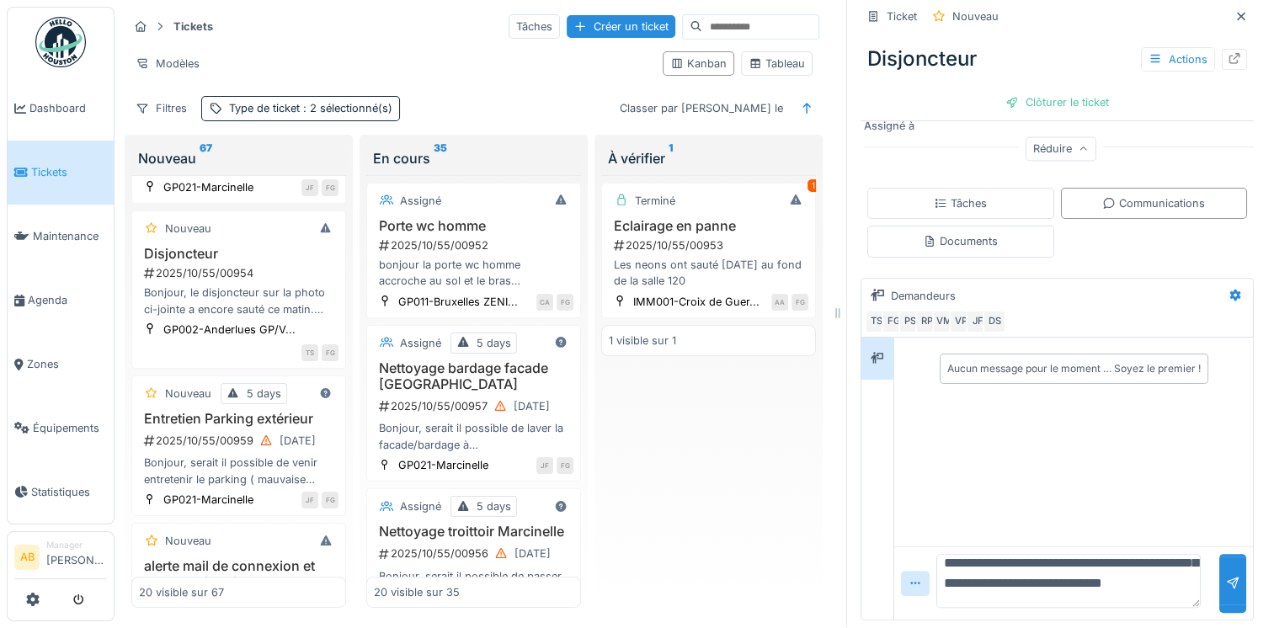
scroll to position [80, 0]
type textarea "**********"
click at [1219, 554] on div at bounding box center [1232, 583] width 27 height 58
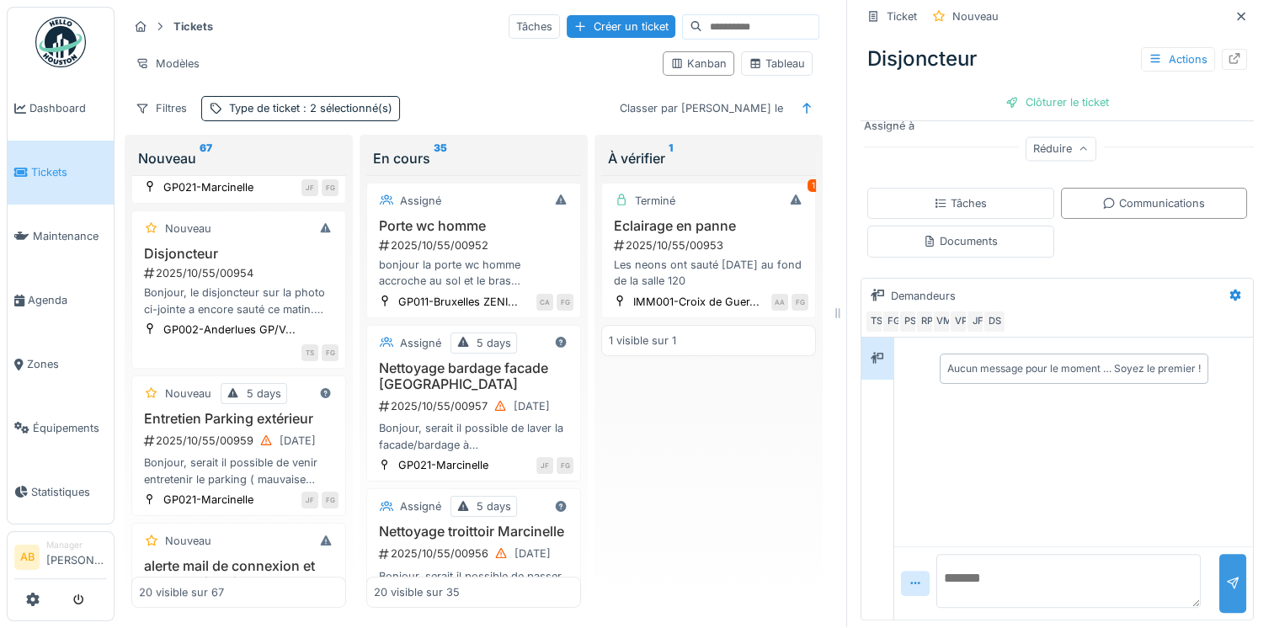
scroll to position [0, 0]
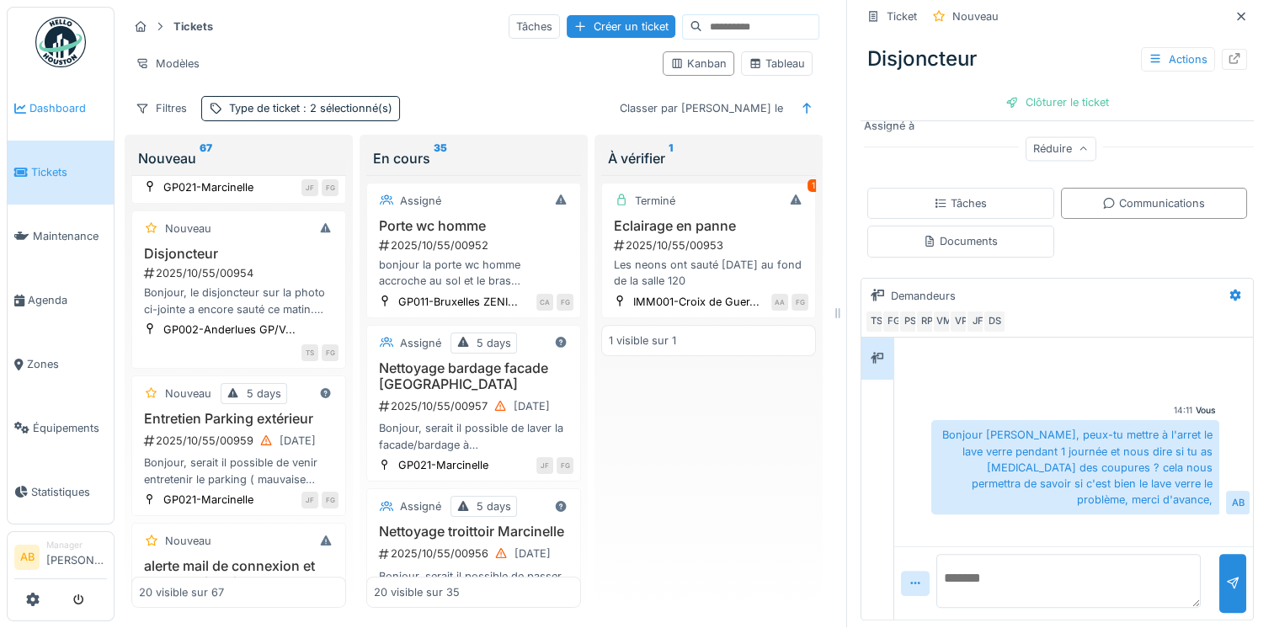
click at [62, 120] on link "Dashboard" at bounding box center [61, 109] width 106 height 64
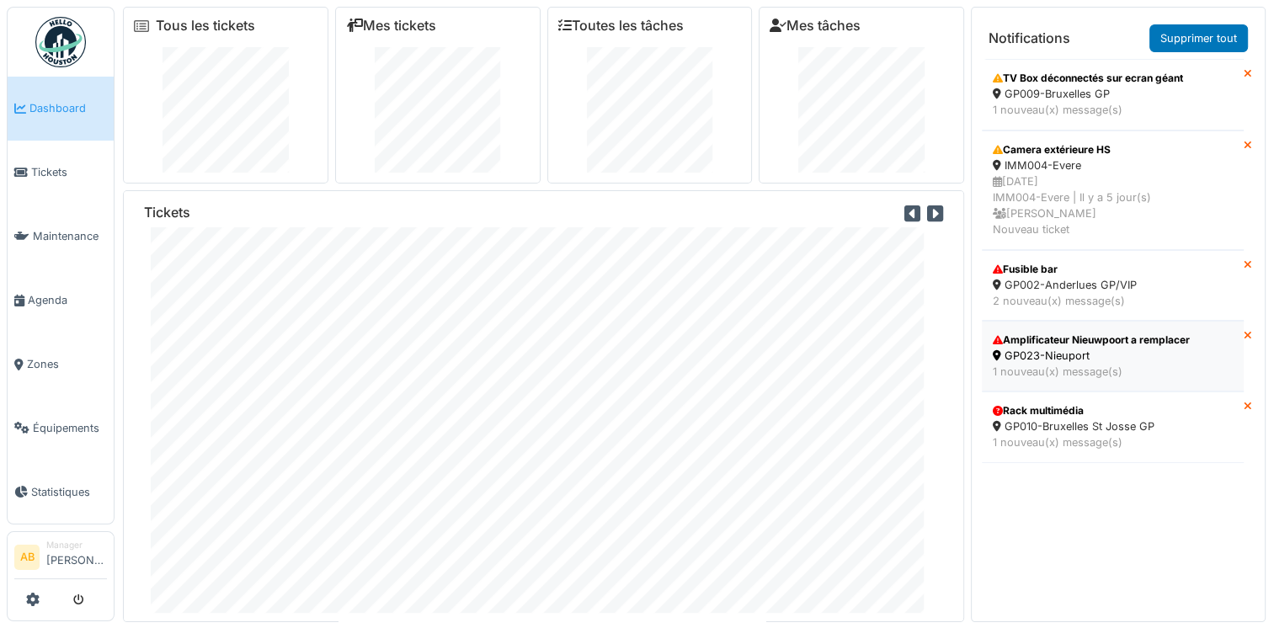
click at [1071, 348] on div "GP023-Nieuport" at bounding box center [1113, 356] width 240 height 16
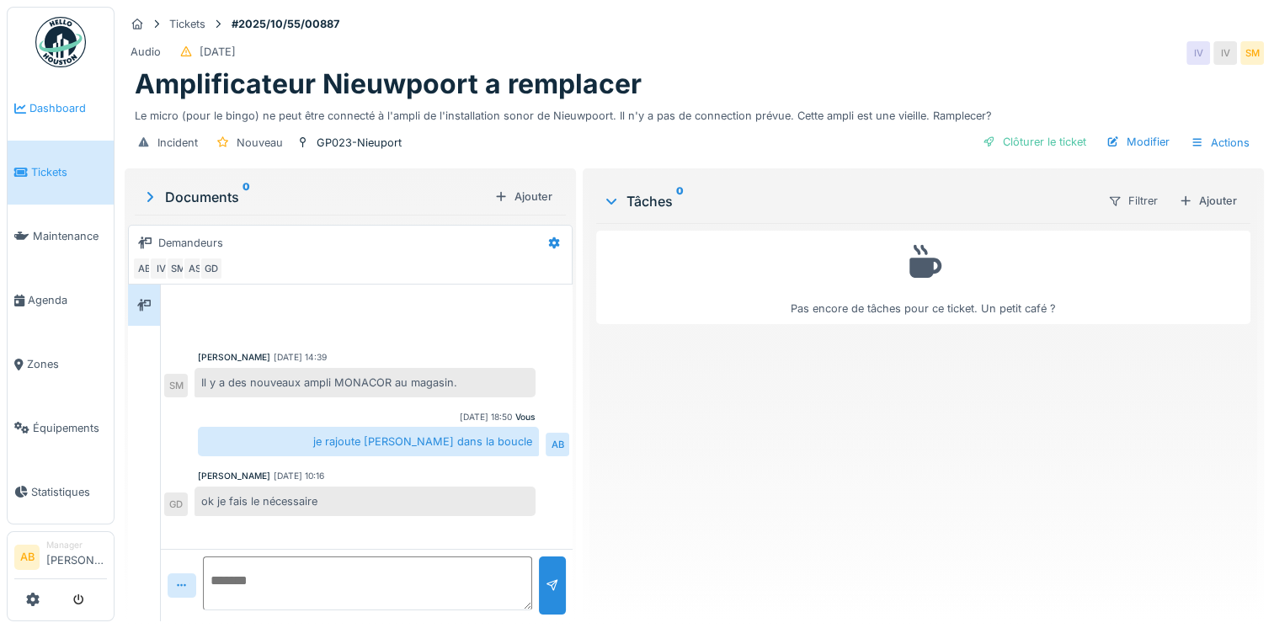
click at [30, 98] on link "Dashboard" at bounding box center [61, 109] width 106 height 64
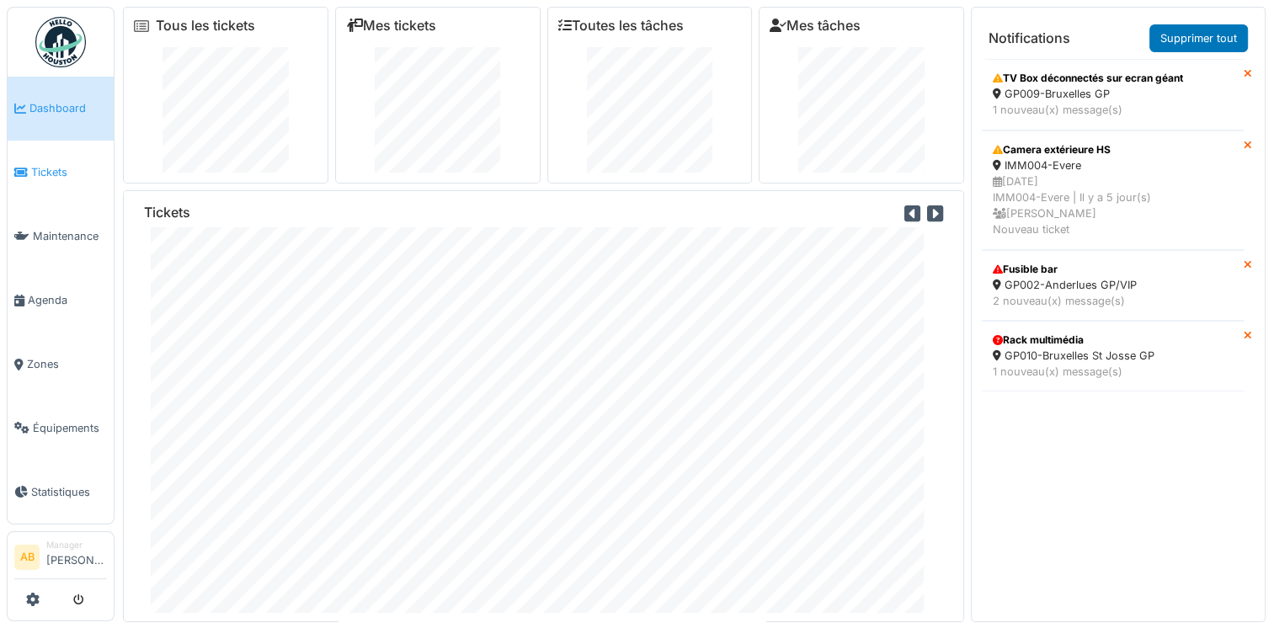
click at [64, 159] on link "Tickets" at bounding box center [61, 173] width 106 height 64
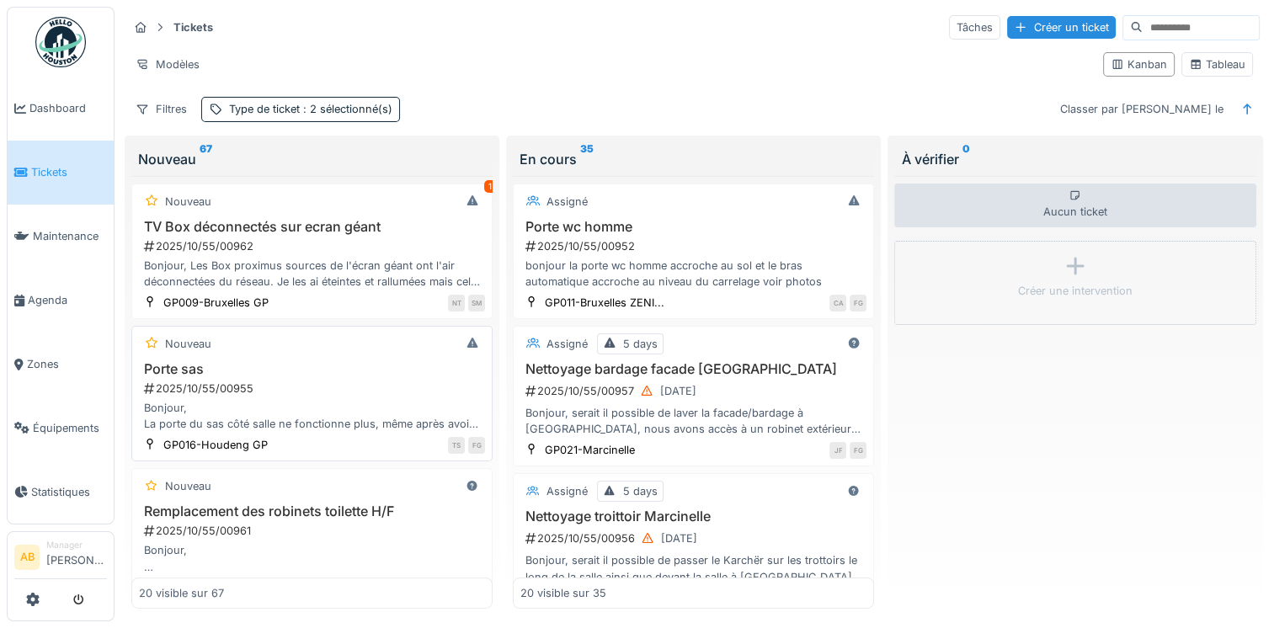
click at [383, 382] on div "2025/10/55/00955" at bounding box center [313, 389] width 343 height 16
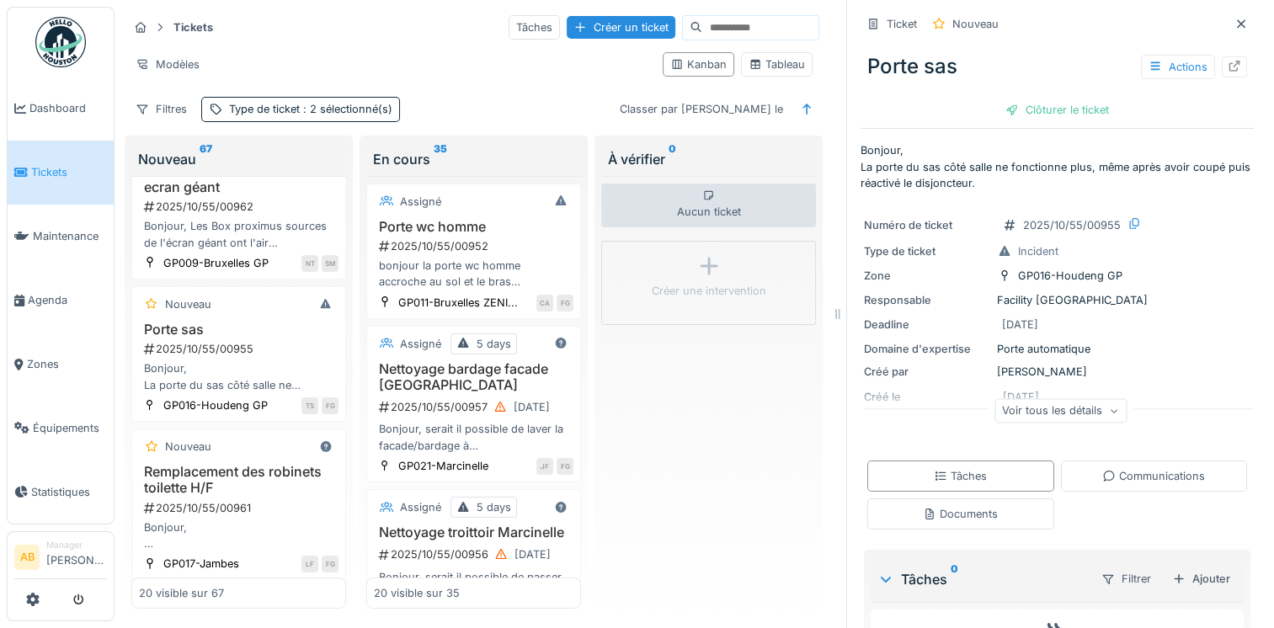
scroll to position [111, 0]
